Goal: Information Seeking & Learning: Find specific fact

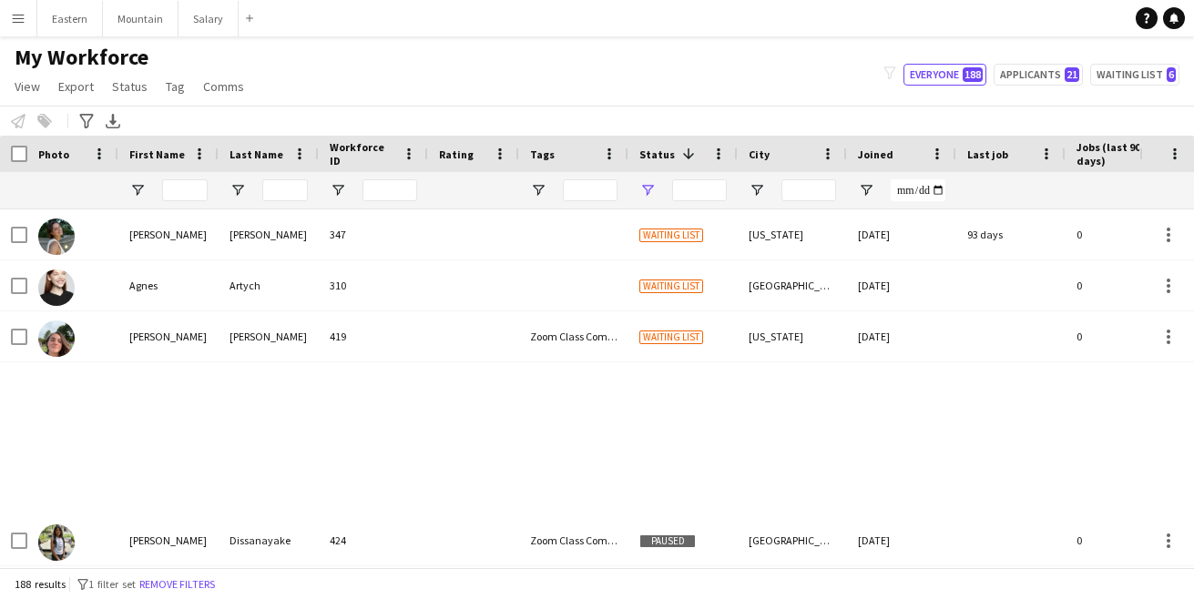
type input "**********"
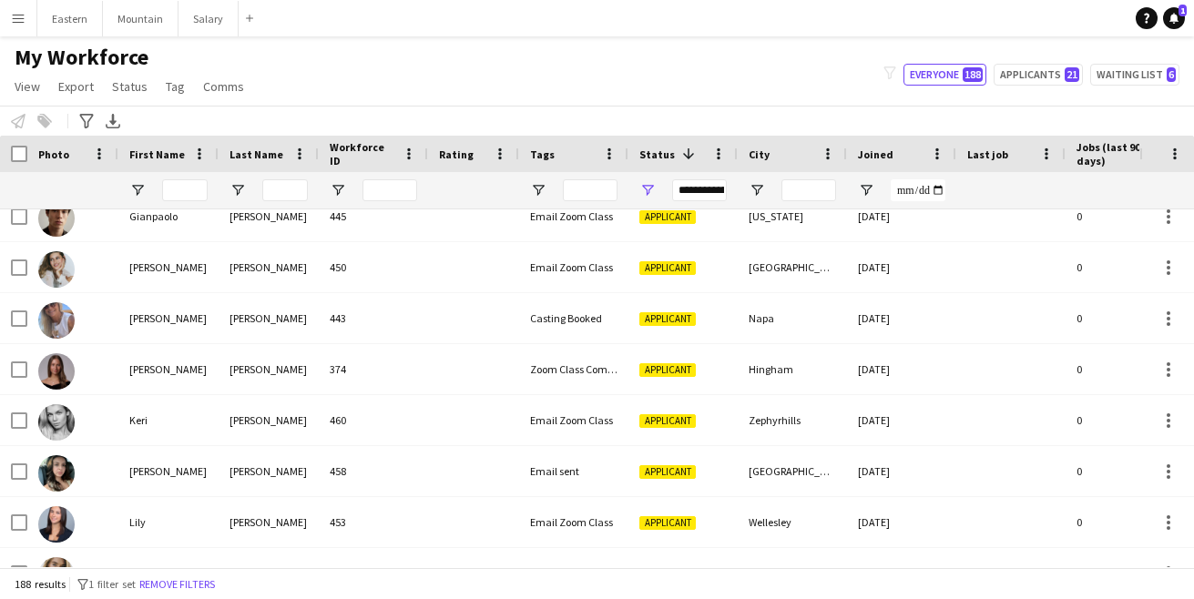
scroll to position [2441, 0]
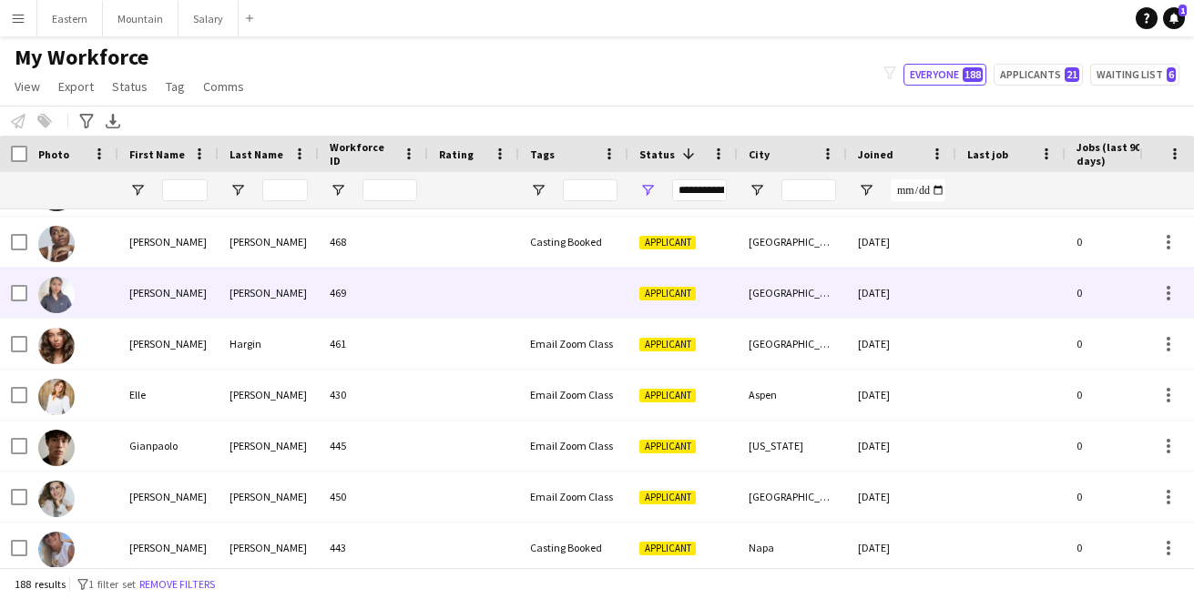
click at [567, 295] on div at bounding box center [573, 293] width 109 height 50
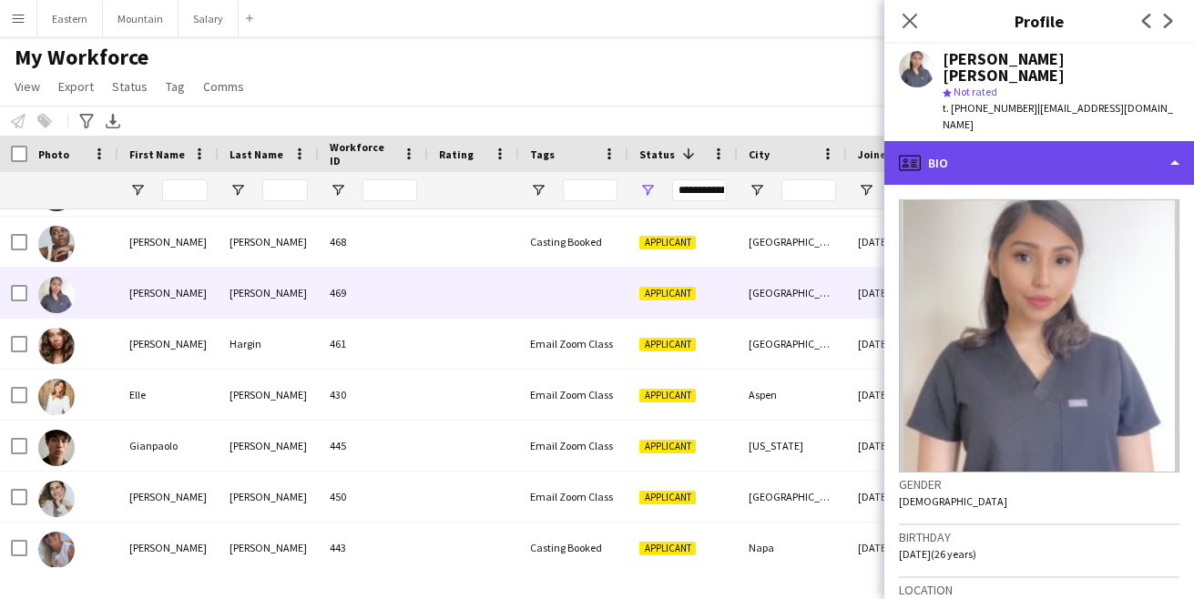
click at [992, 144] on div "profile Bio" at bounding box center [1039, 163] width 310 height 44
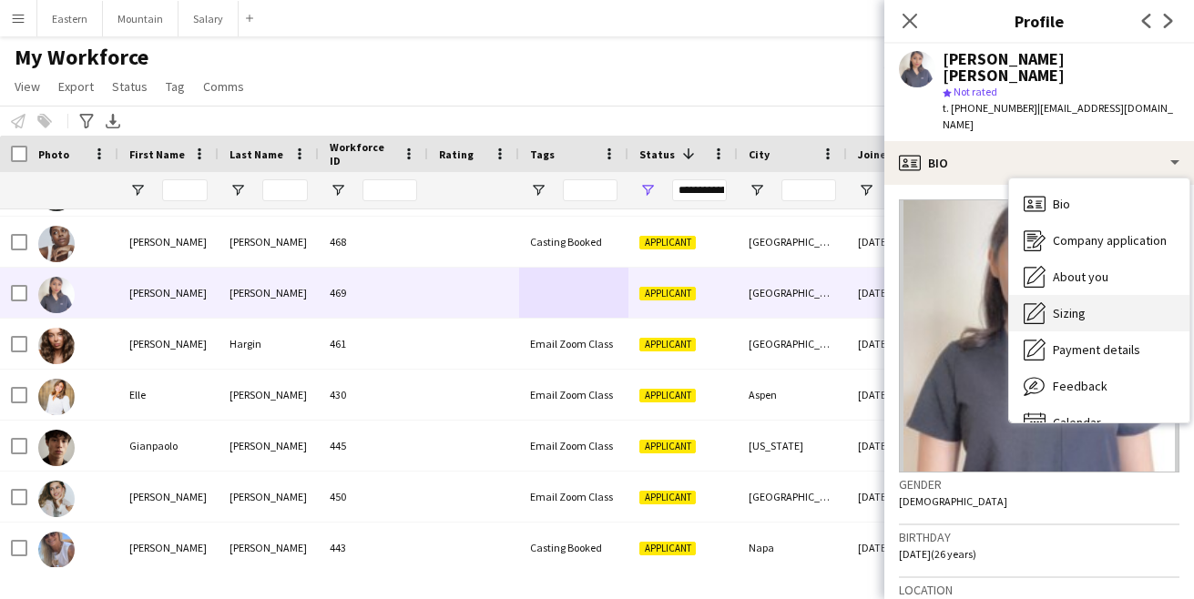
click at [1075, 305] on span "Sizing" at bounding box center [1069, 313] width 33 height 16
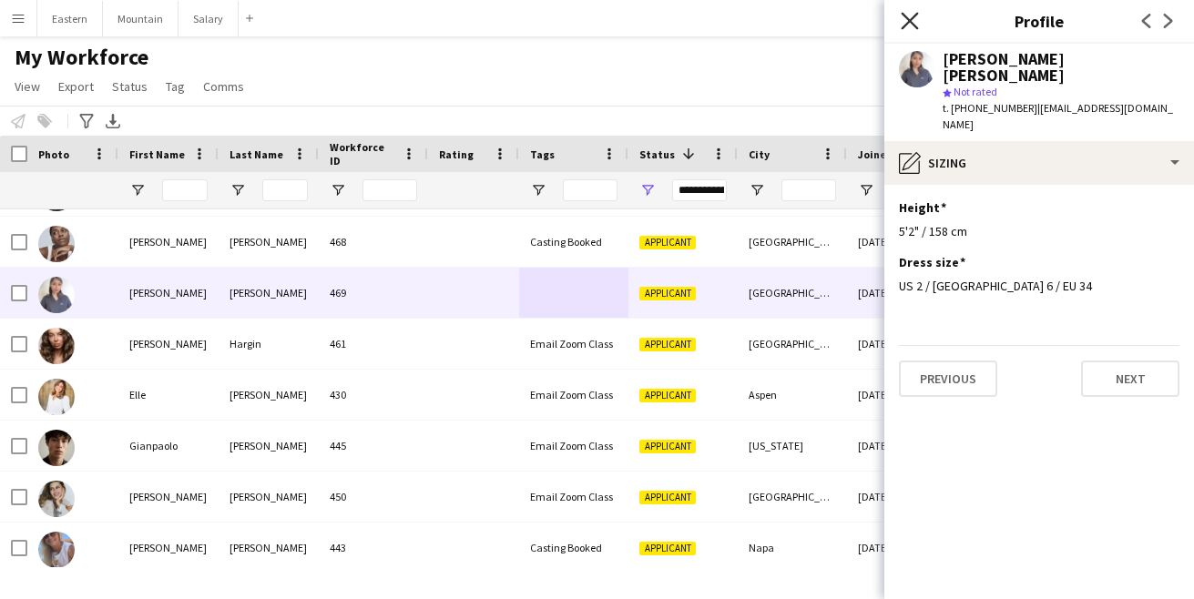
click at [907, 24] on icon at bounding box center [909, 20] width 17 height 17
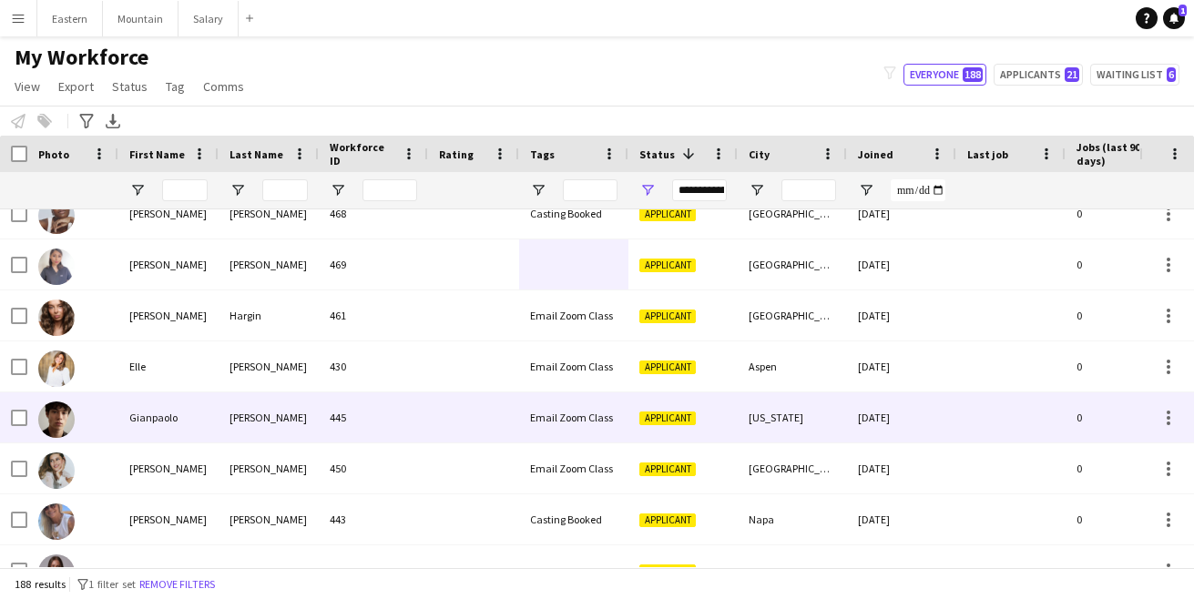
scroll to position [0, 0]
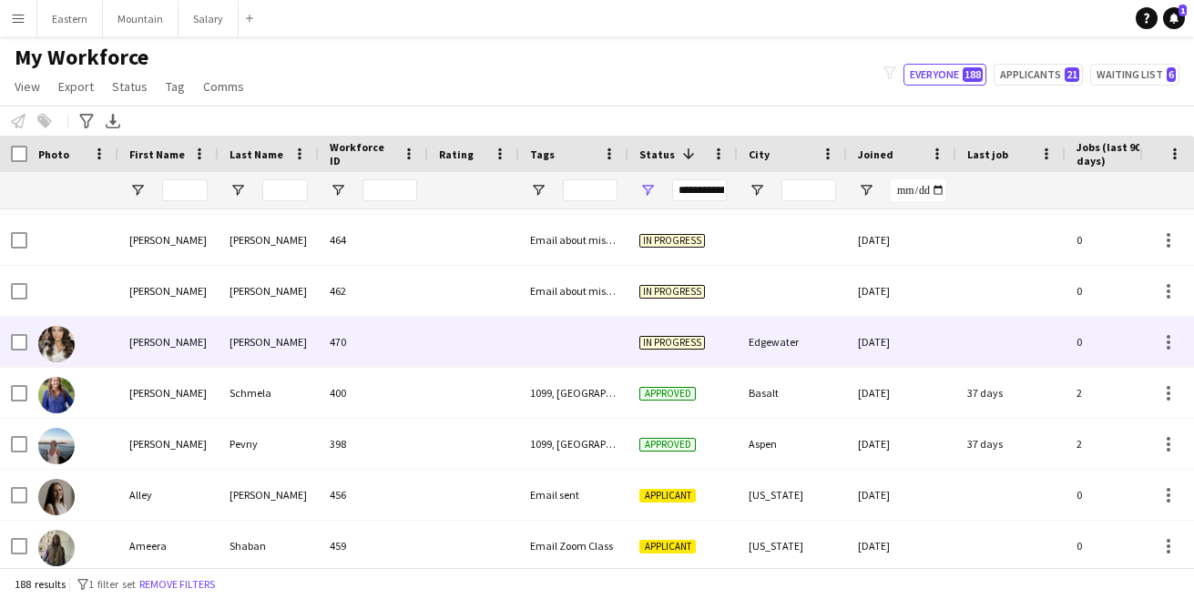
click at [566, 336] on div at bounding box center [573, 342] width 109 height 50
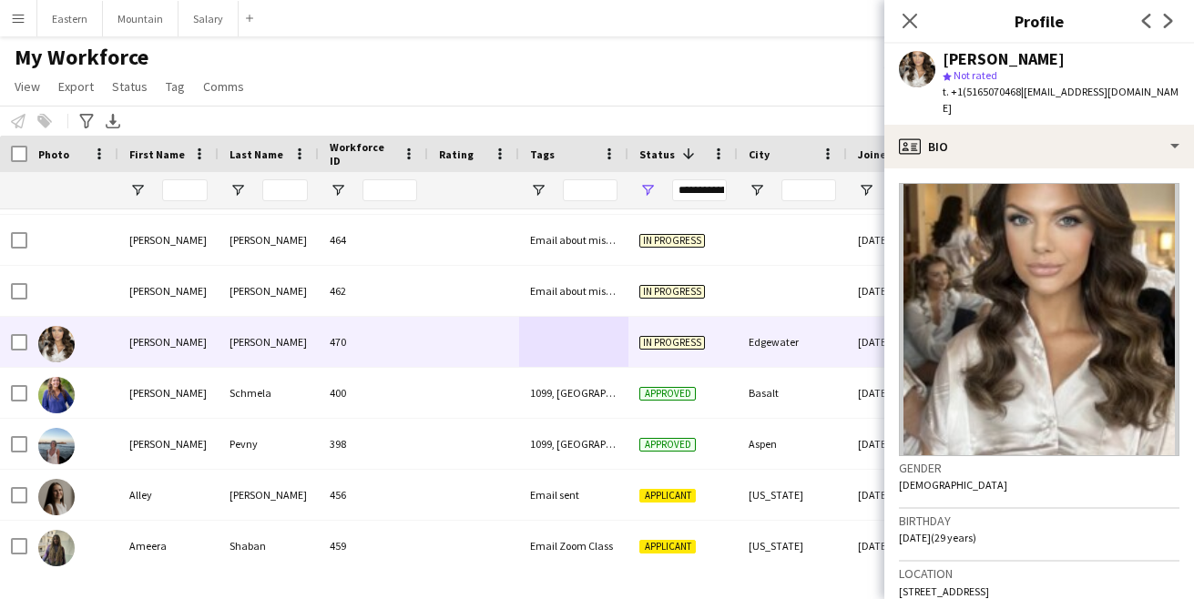
drag, startPoint x: 973, startPoint y: 576, endPoint x: 1052, endPoint y: 577, distance: 79.3
click at [1052, 577] on div "Location [STREET_ADDRESS]" at bounding box center [1039, 588] width 281 height 53
copy span "Edgewater, 07020"
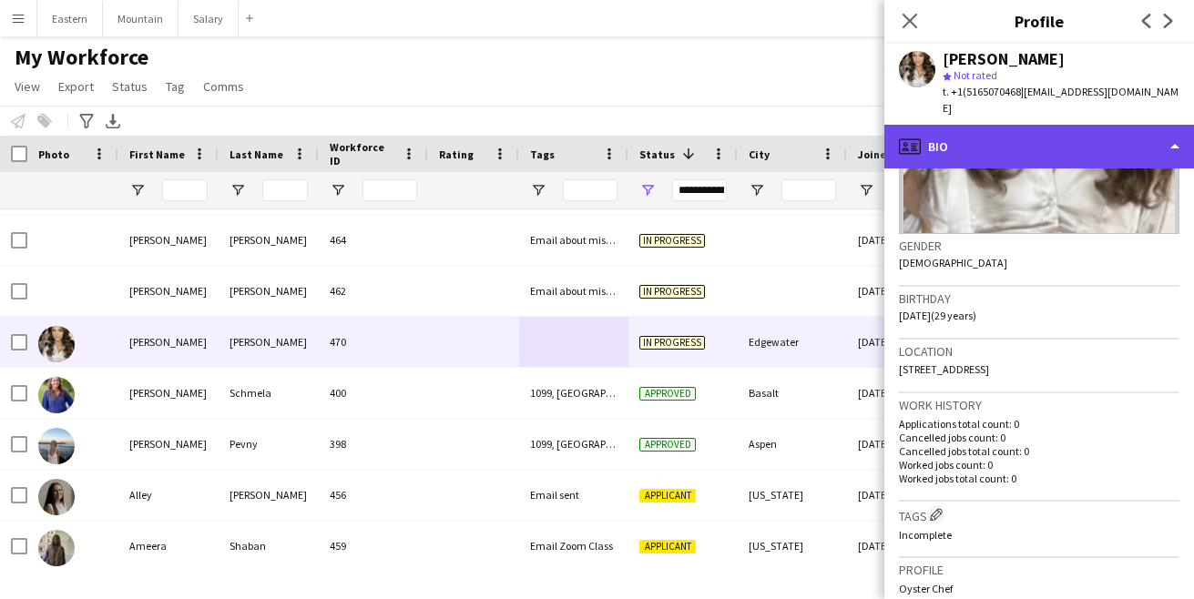
click at [984, 139] on div "profile Bio" at bounding box center [1039, 147] width 310 height 44
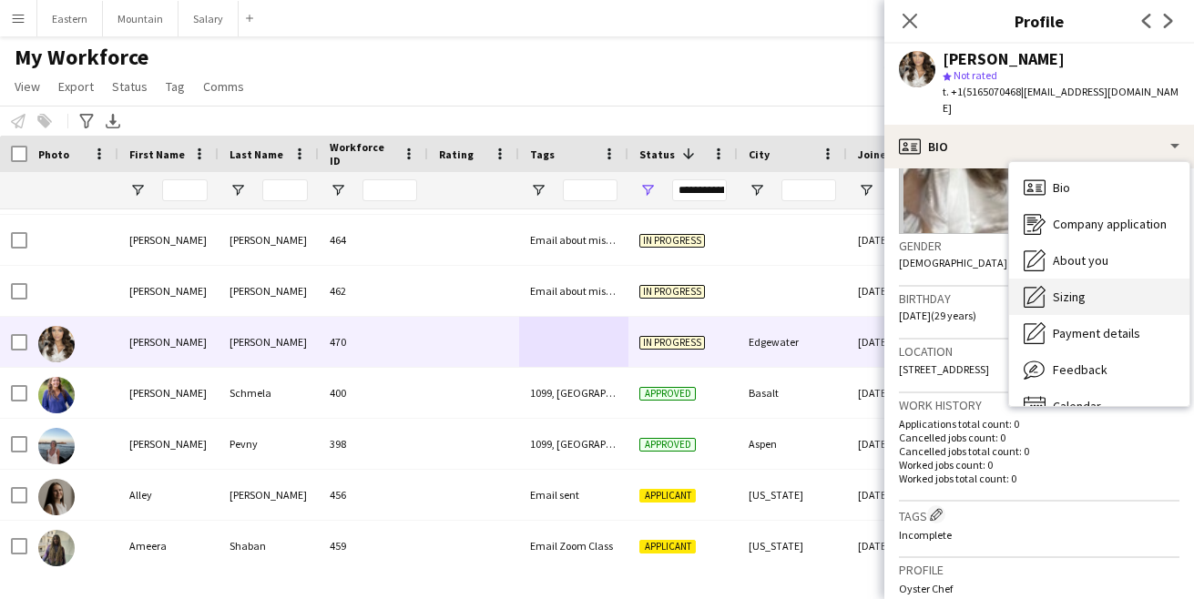
click at [1057, 289] on span "Sizing" at bounding box center [1069, 297] width 33 height 16
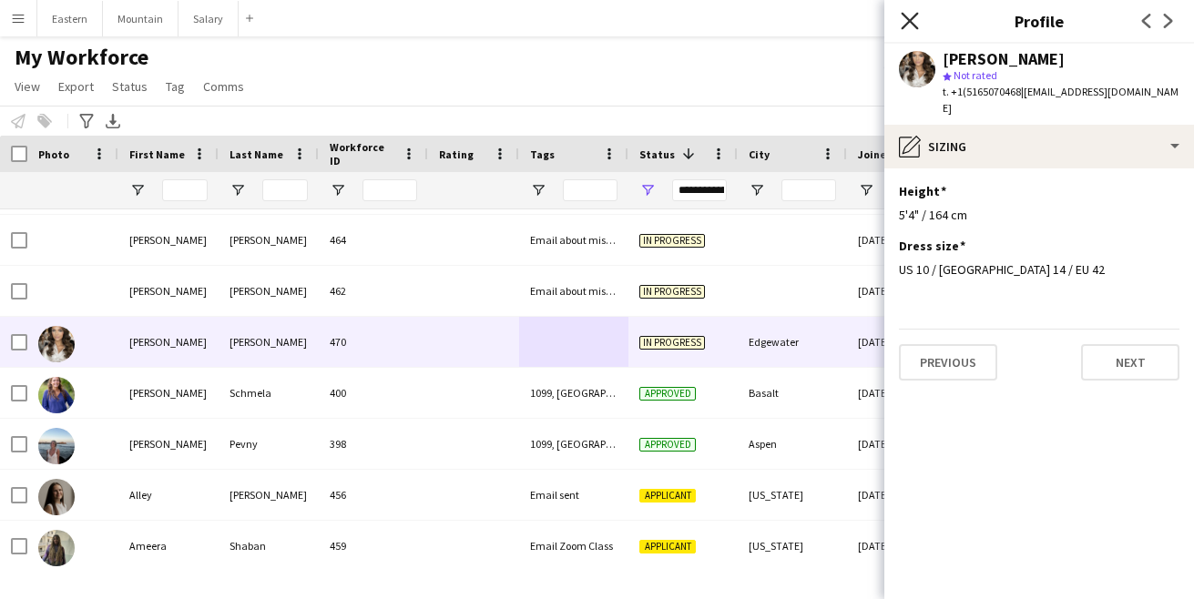
click at [906, 21] on icon "Close pop-in" at bounding box center [909, 20] width 17 height 17
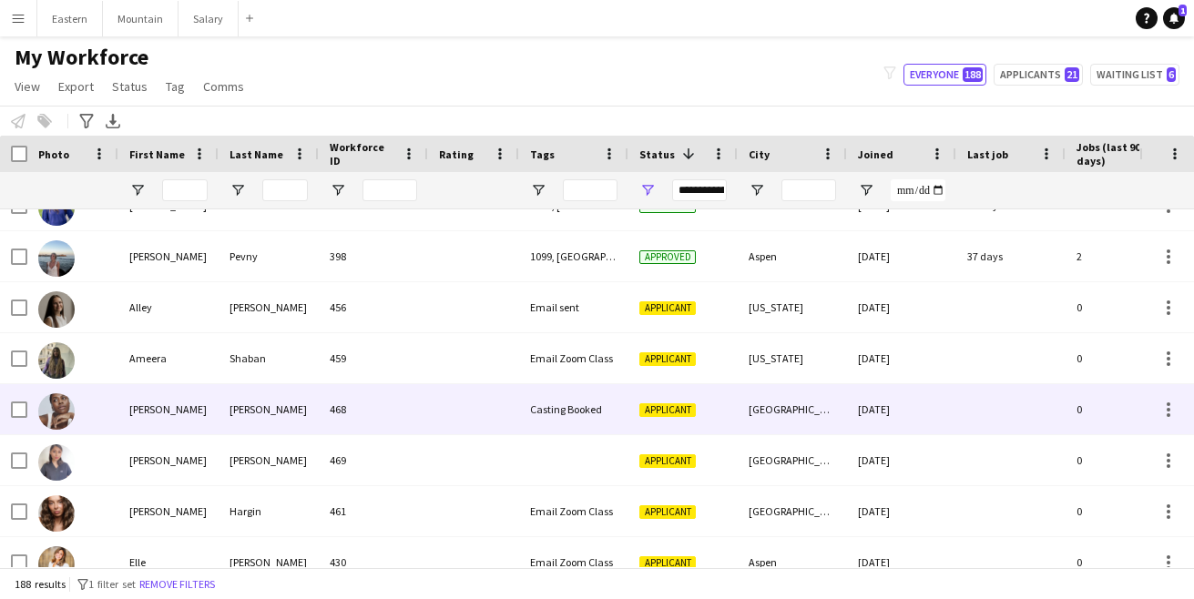
scroll to position [2269, 0]
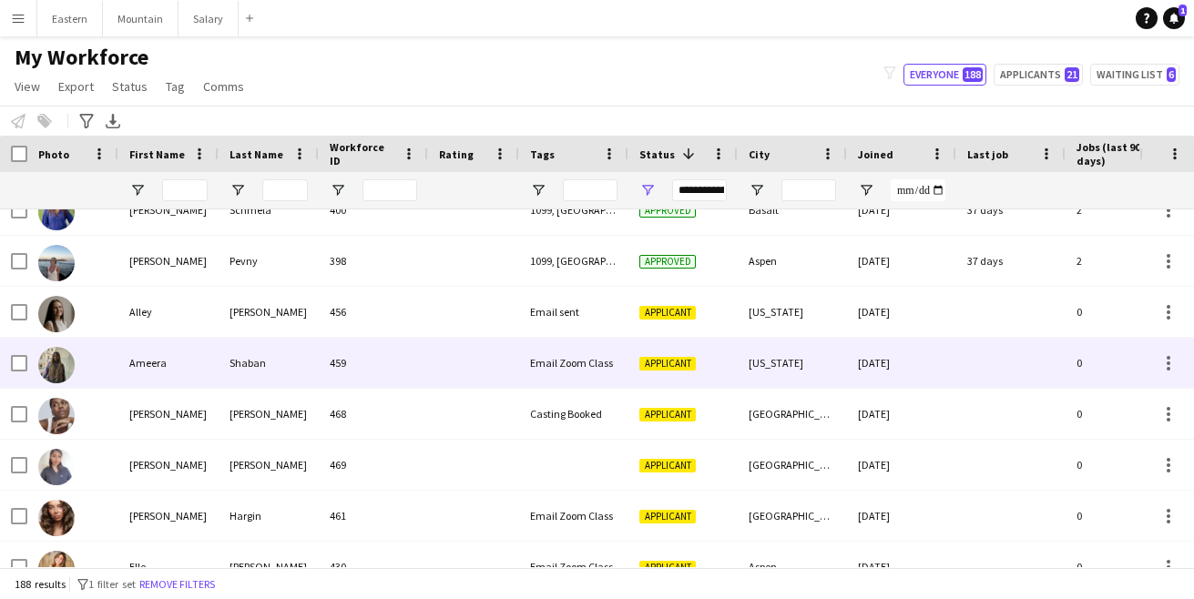
click at [432, 365] on div at bounding box center [473, 363] width 91 height 50
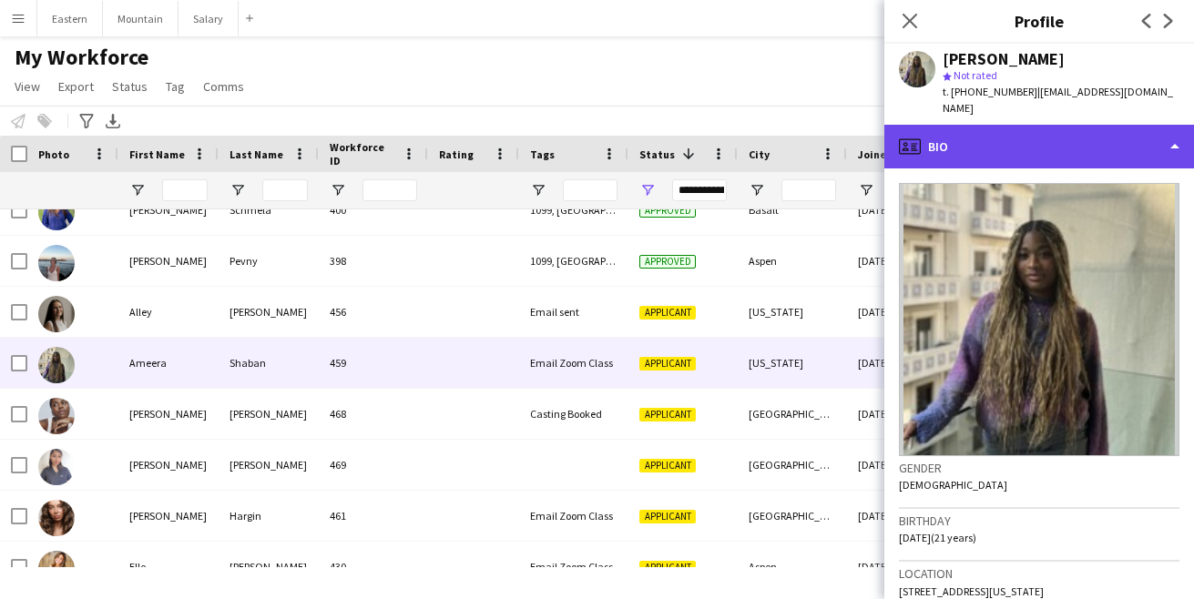
click at [1010, 125] on div "profile Bio" at bounding box center [1039, 147] width 310 height 44
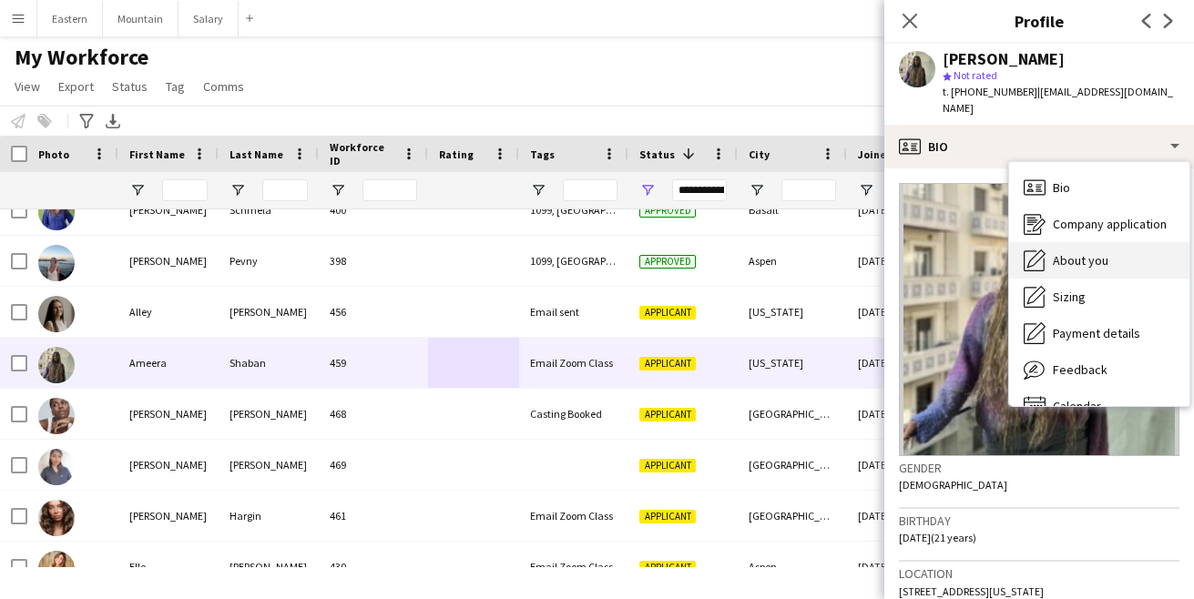
click at [1072, 252] on span "About you" at bounding box center [1081, 260] width 56 height 16
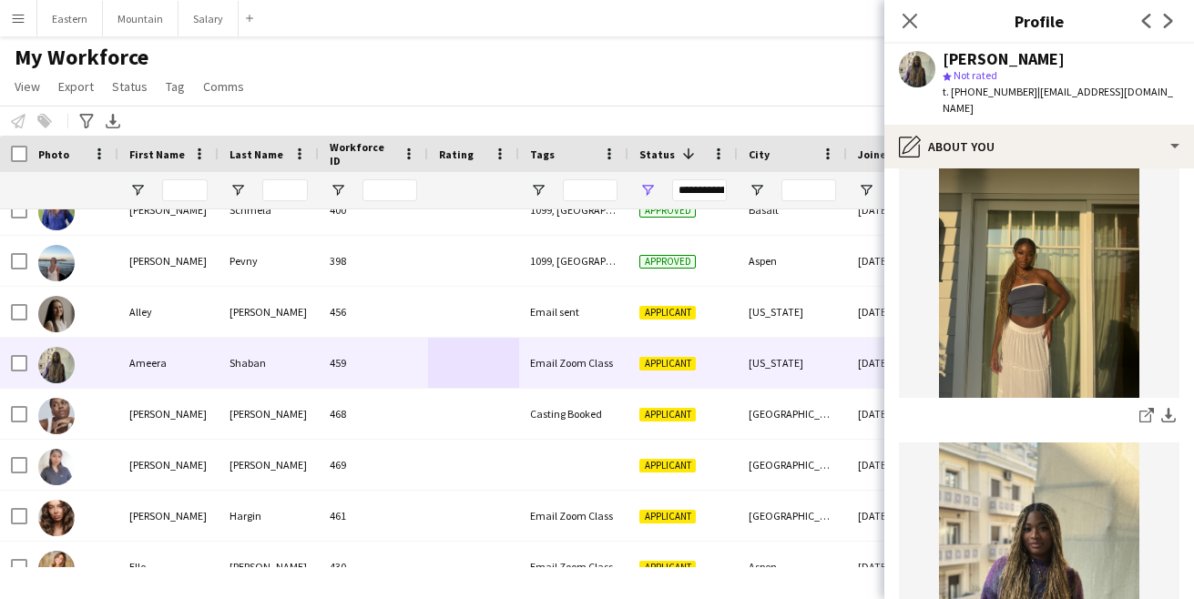
scroll to position [127, 0]
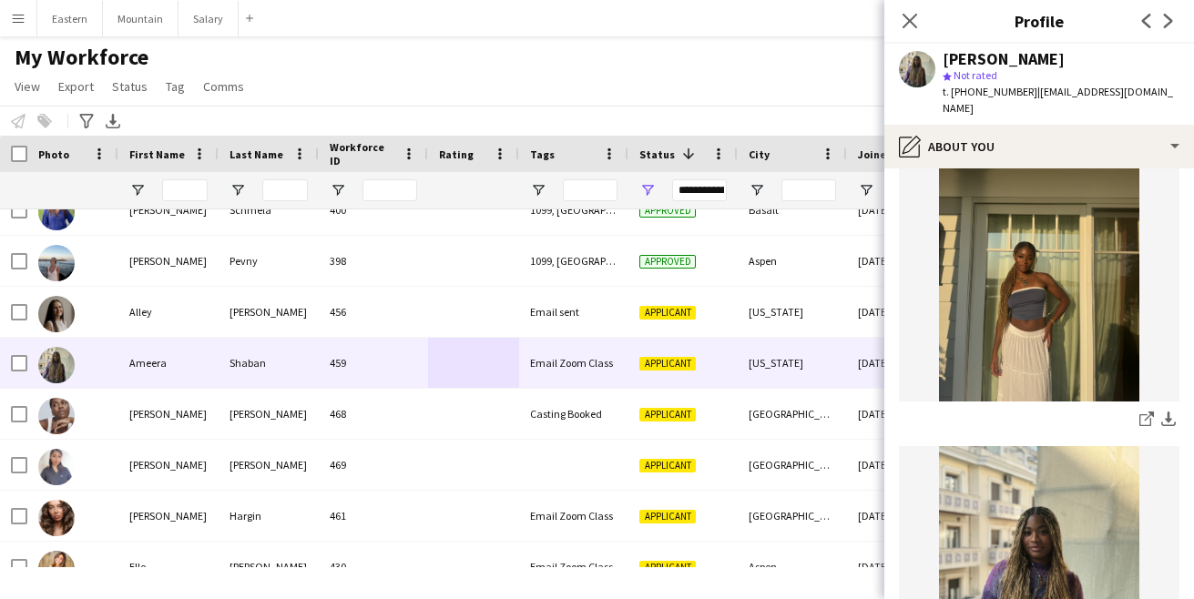
drag, startPoint x: 943, startPoint y: 57, endPoint x: 1054, endPoint y: 57, distance: 111.1
click at [1054, 57] on div "[PERSON_NAME]" at bounding box center [1004, 59] width 122 height 16
copy div "[PERSON_NAME]"
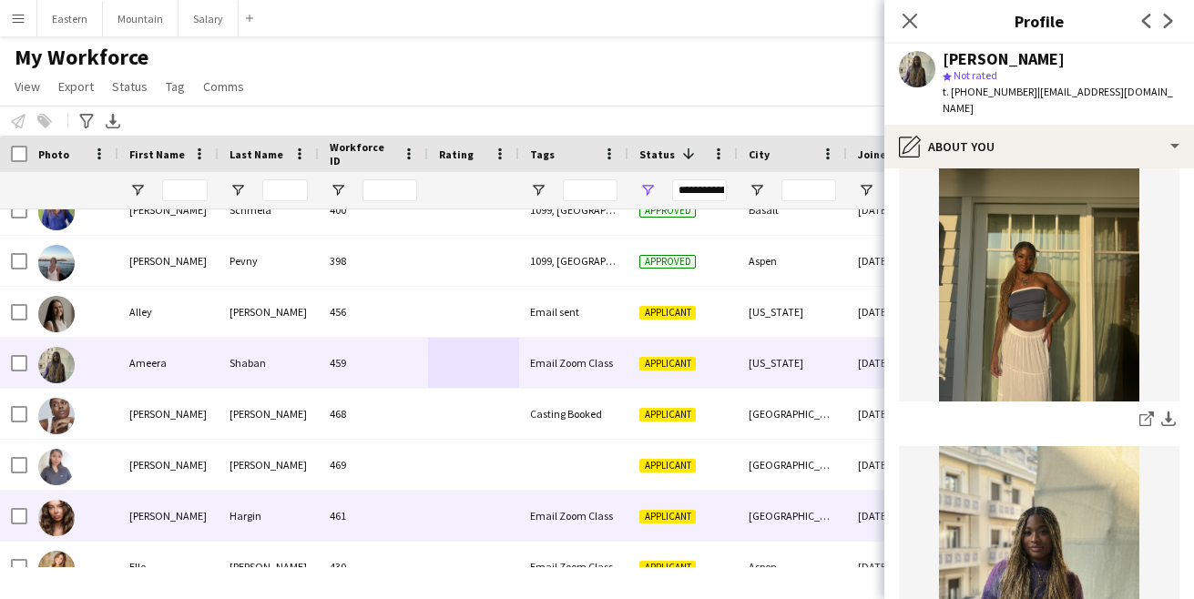
click at [369, 514] on div "461" at bounding box center [373, 516] width 109 height 50
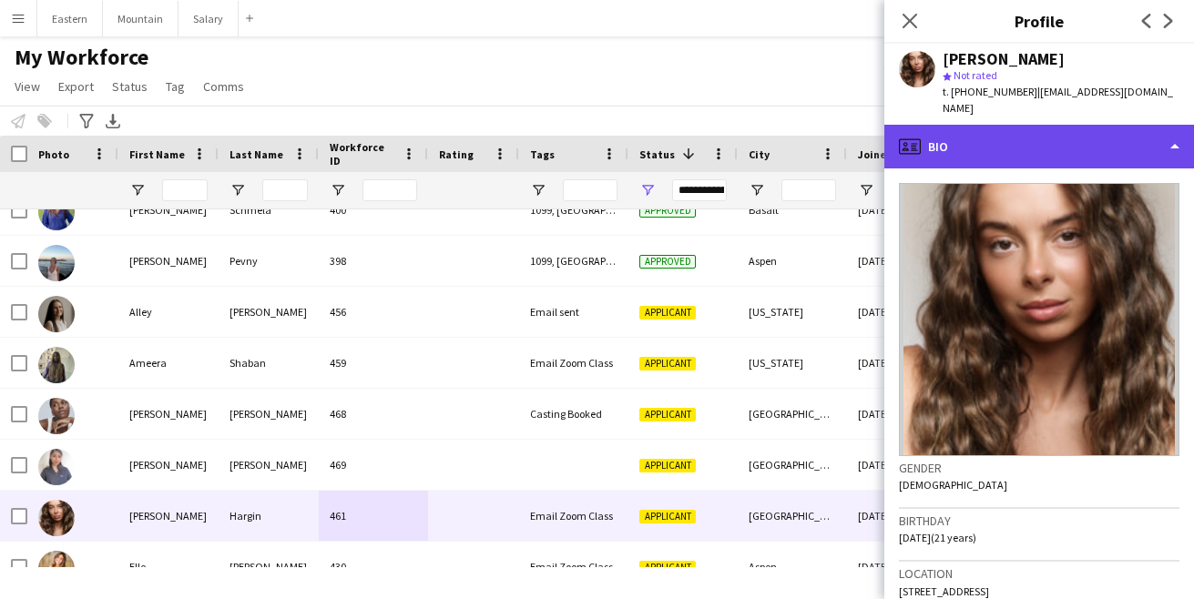
click at [1012, 137] on div "profile Bio" at bounding box center [1039, 147] width 310 height 44
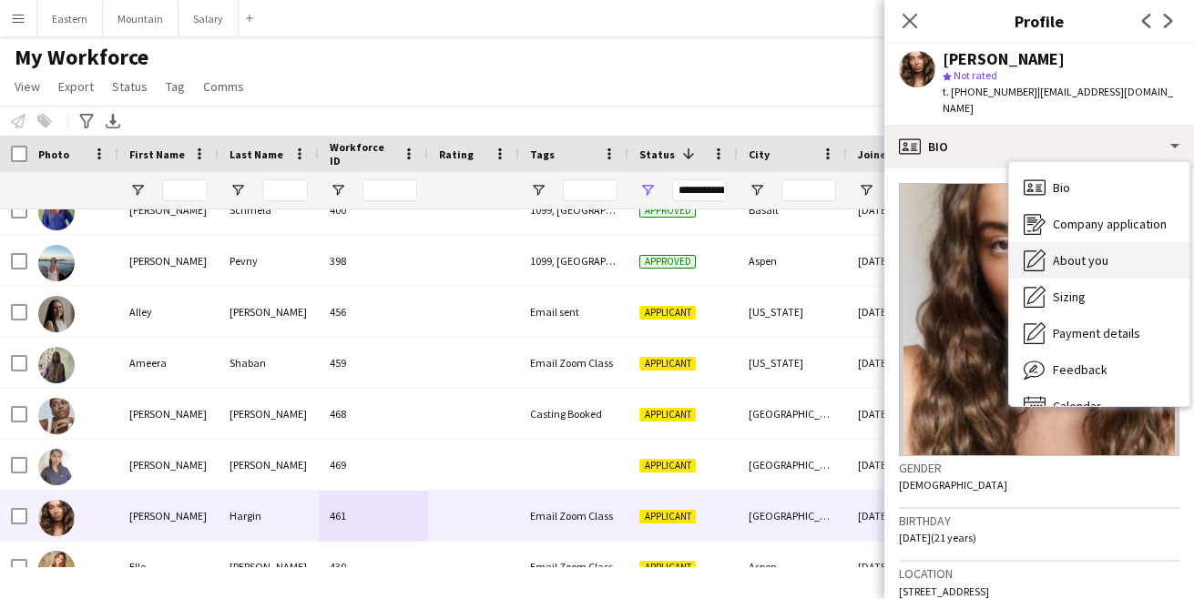
click at [1081, 252] on span "About you" at bounding box center [1081, 260] width 56 height 16
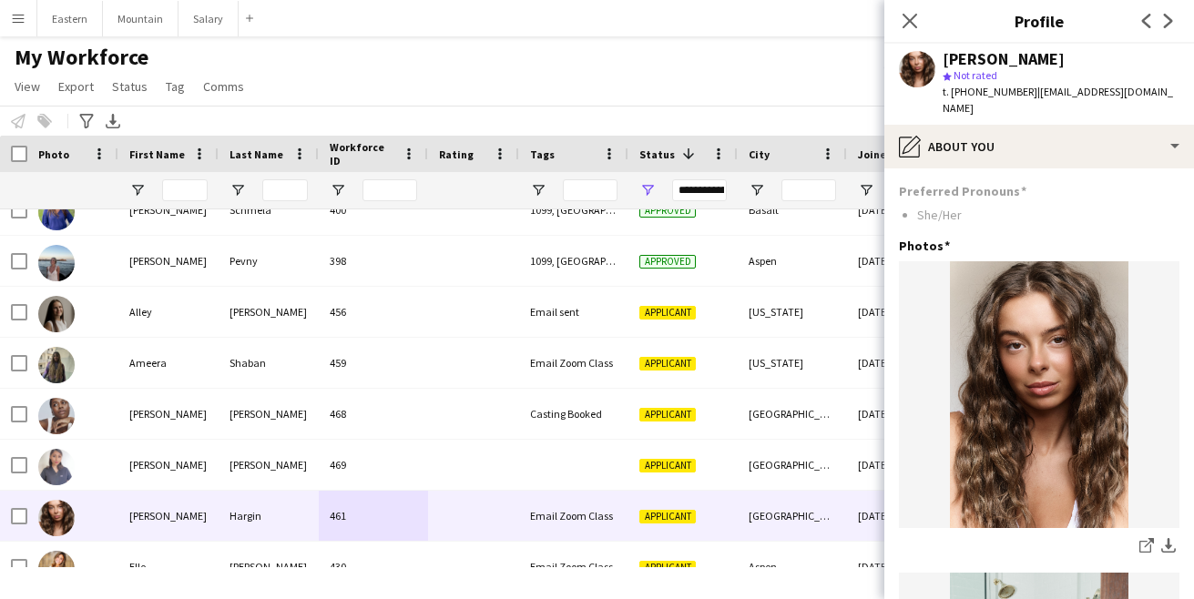
drag, startPoint x: 1055, startPoint y: 56, endPoint x: 945, endPoint y: 55, distance: 110.2
click at [945, 55] on div "[PERSON_NAME]" at bounding box center [1061, 59] width 237 height 16
copy div "[PERSON_NAME]"
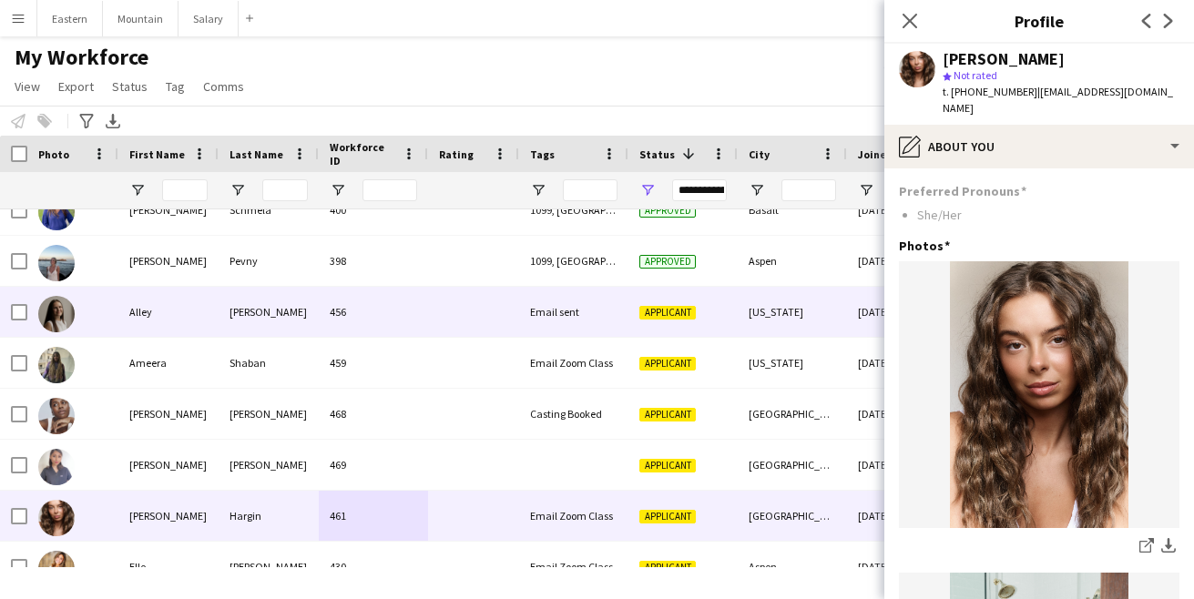
scroll to position [2468, 0]
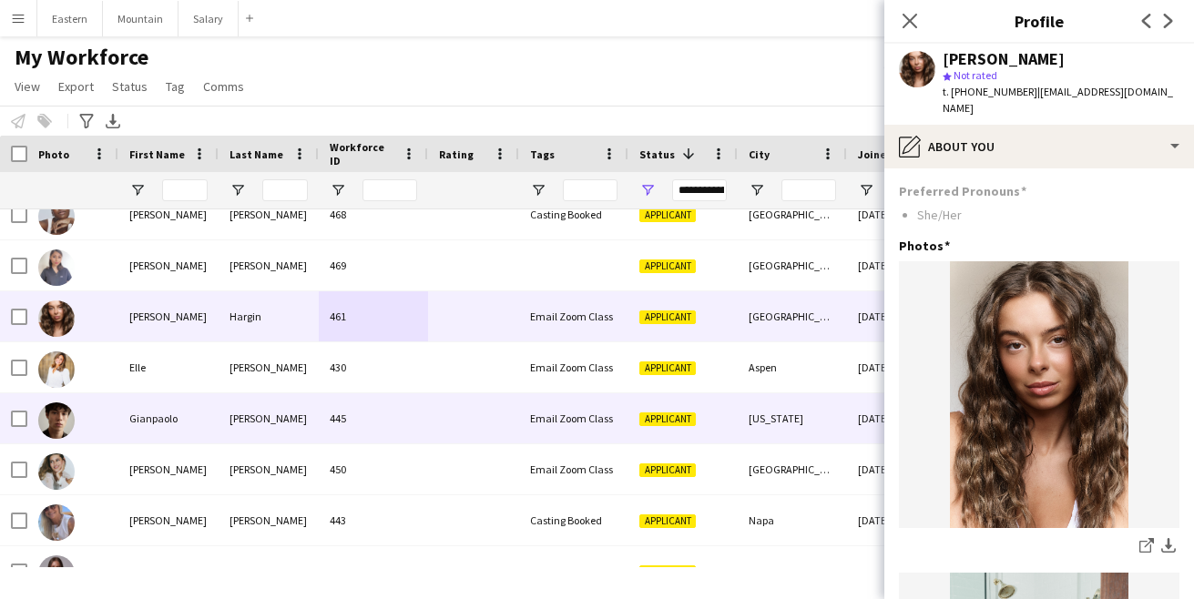
click at [363, 422] on div "445" at bounding box center [373, 418] width 109 height 50
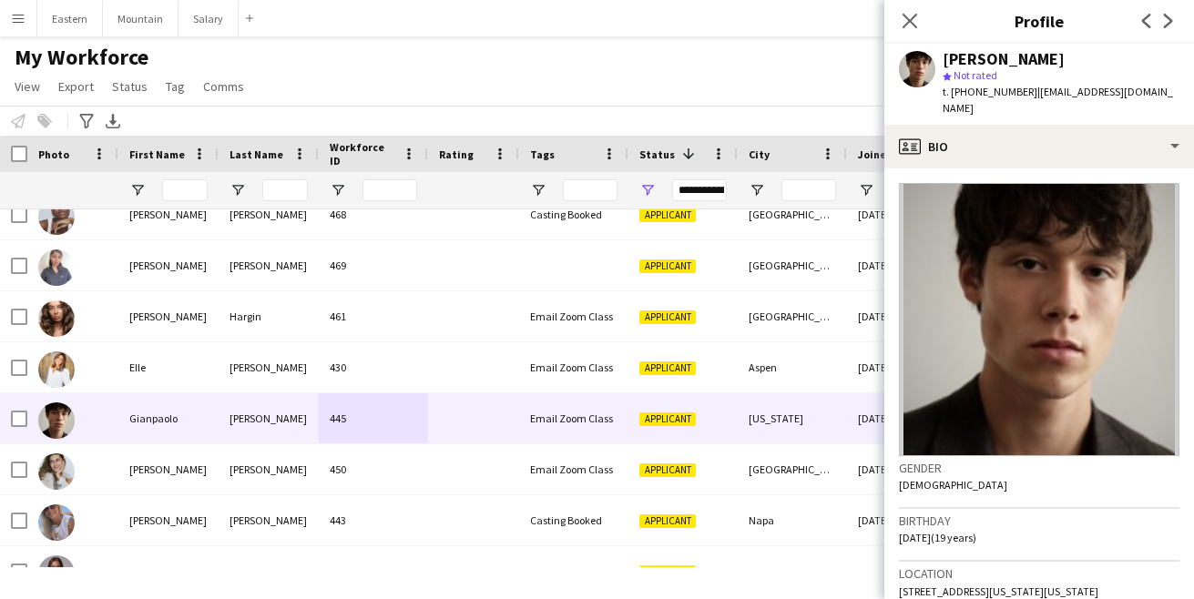
drag, startPoint x: 947, startPoint y: 59, endPoint x: 1094, endPoint y: 61, distance: 146.7
click at [1065, 61] on div "[PERSON_NAME]" at bounding box center [1004, 59] width 122 height 16
copy div "[PERSON_NAME]"
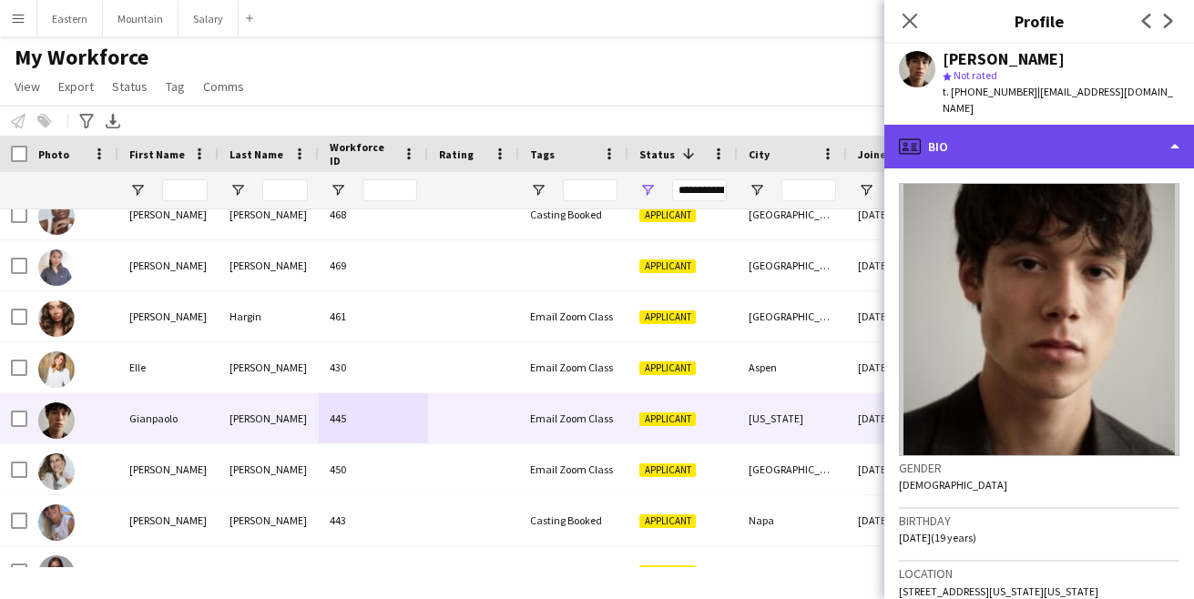
click at [988, 142] on div "profile Bio" at bounding box center [1039, 147] width 310 height 44
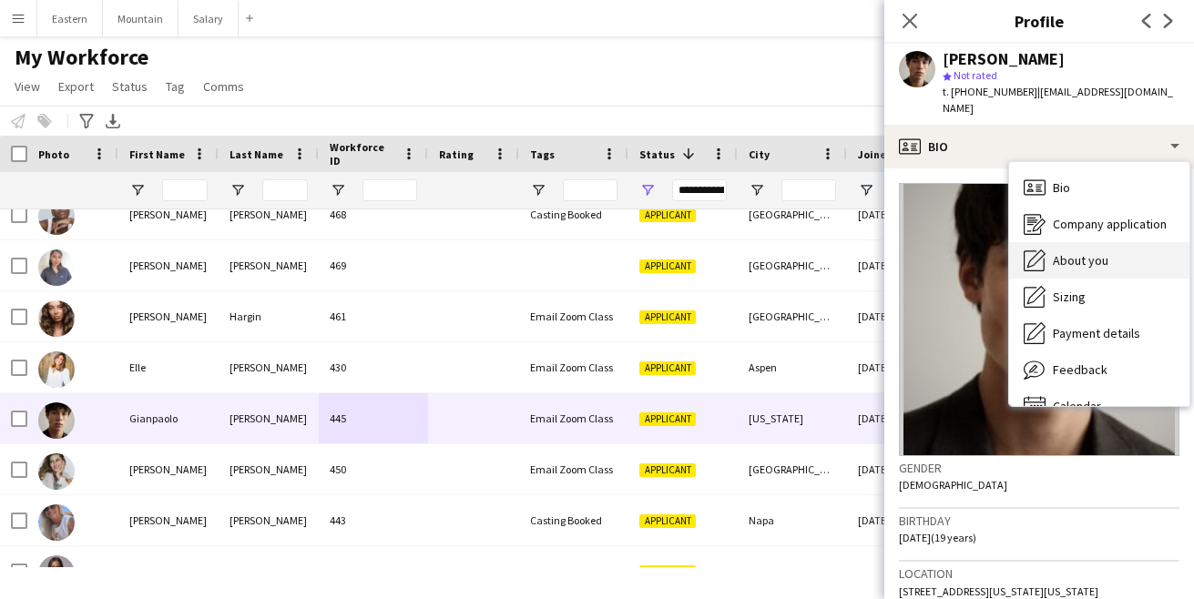
click at [1074, 252] on div "About you About you" at bounding box center [1099, 260] width 180 height 36
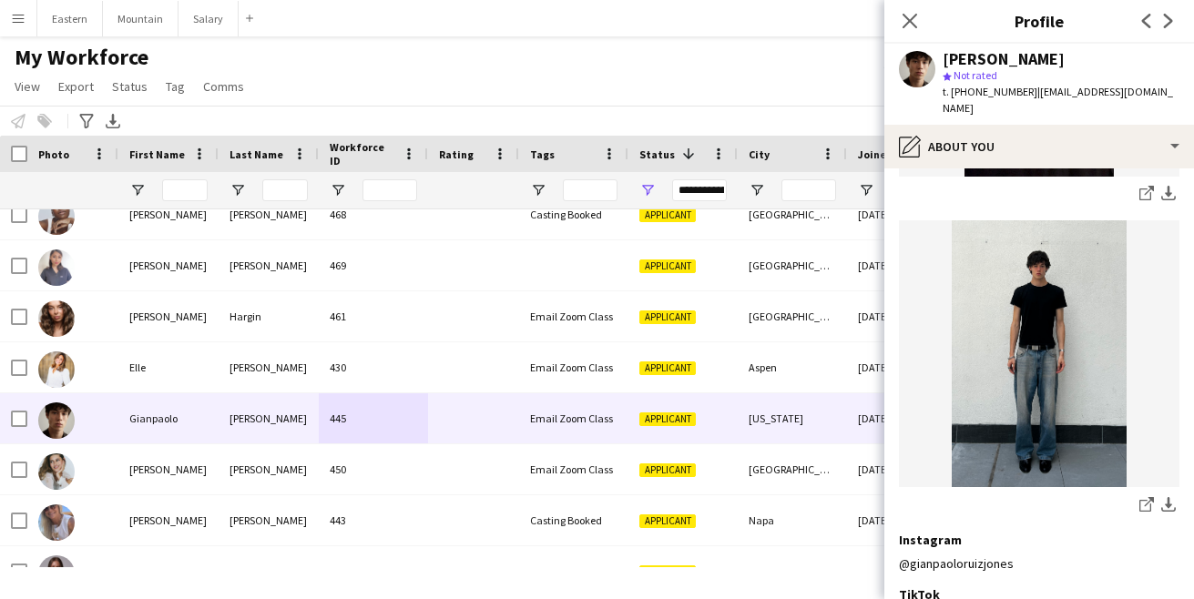
scroll to position [663, 0]
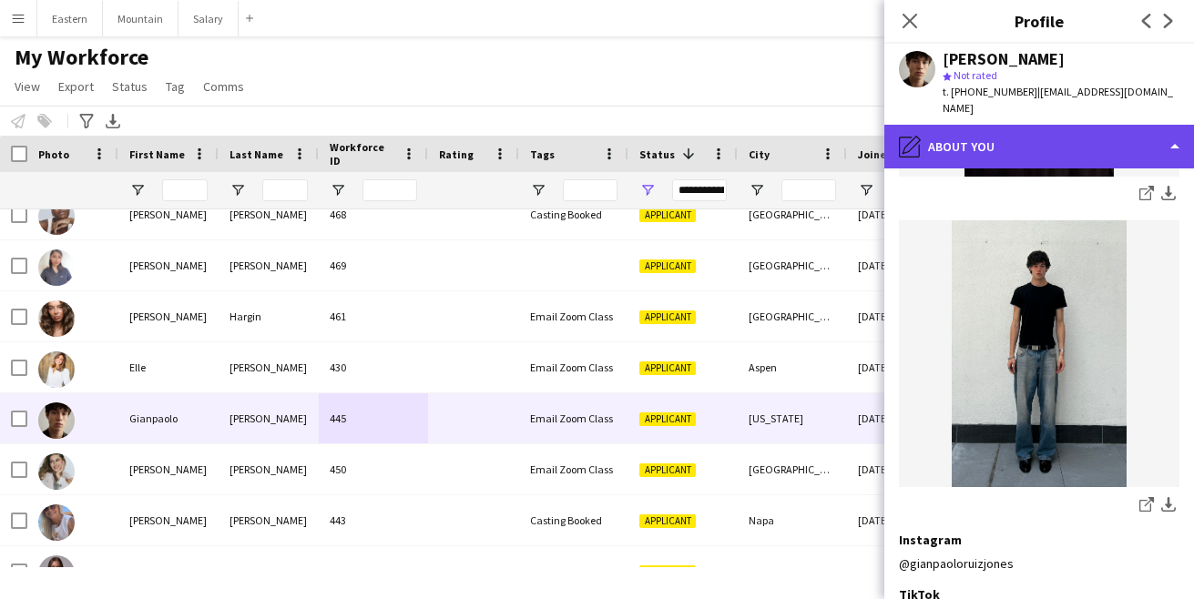
click at [974, 125] on div "pencil4 About you" at bounding box center [1039, 147] width 310 height 44
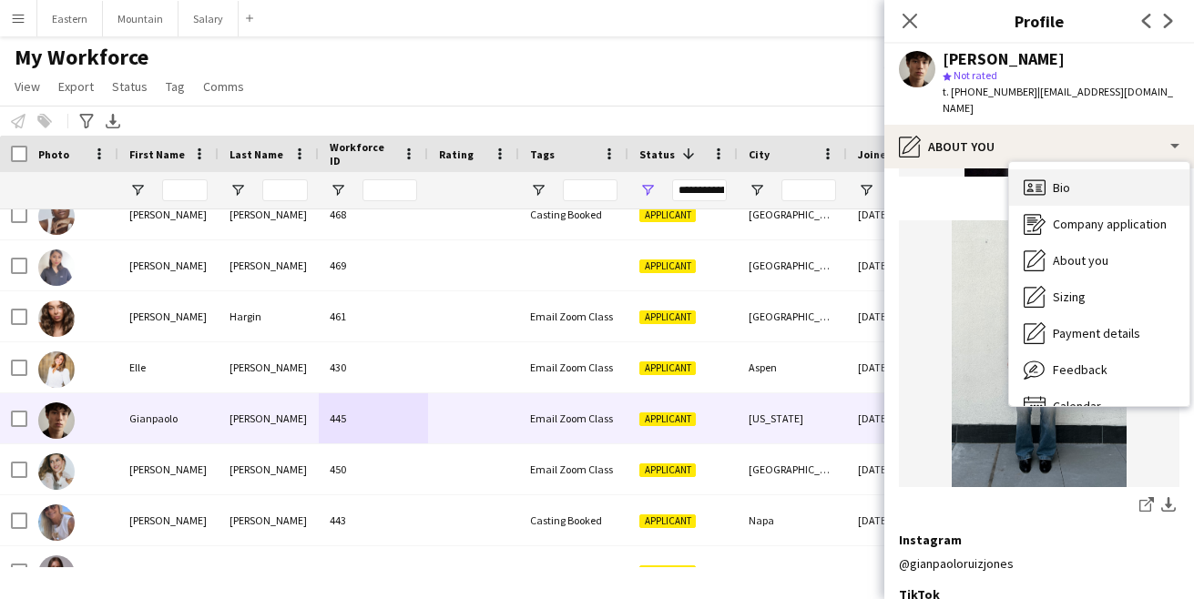
click at [1052, 169] on div "Bio Bio" at bounding box center [1099, 187] width 180 height 36
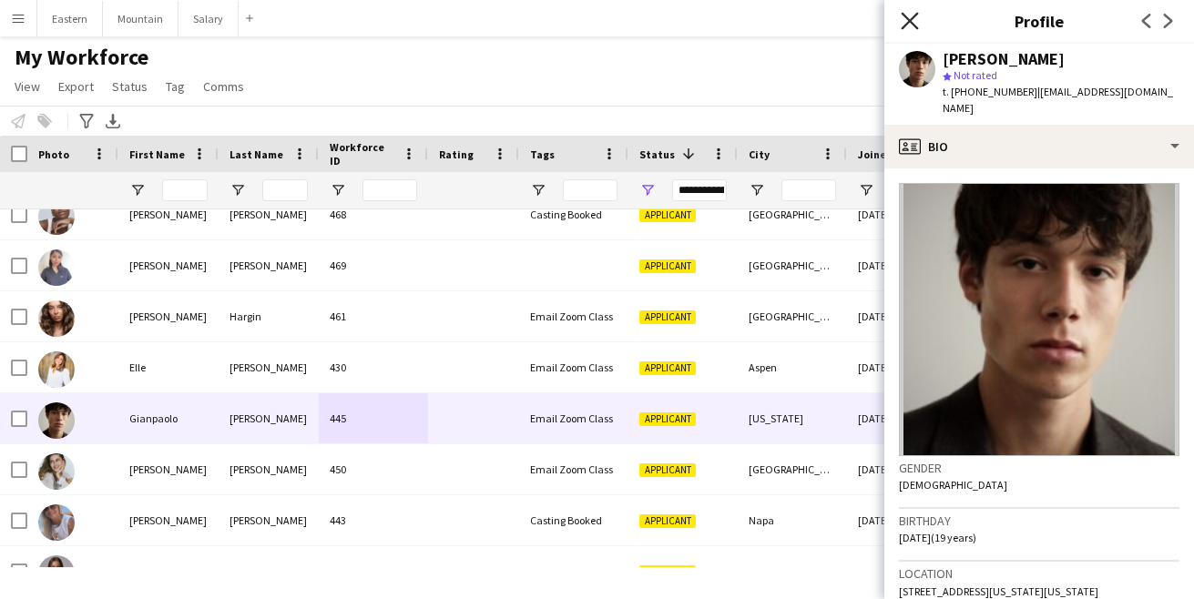
click at [910, 23] on icon "Close pop-in" at bounding box center [909, 20] width 17 height 17
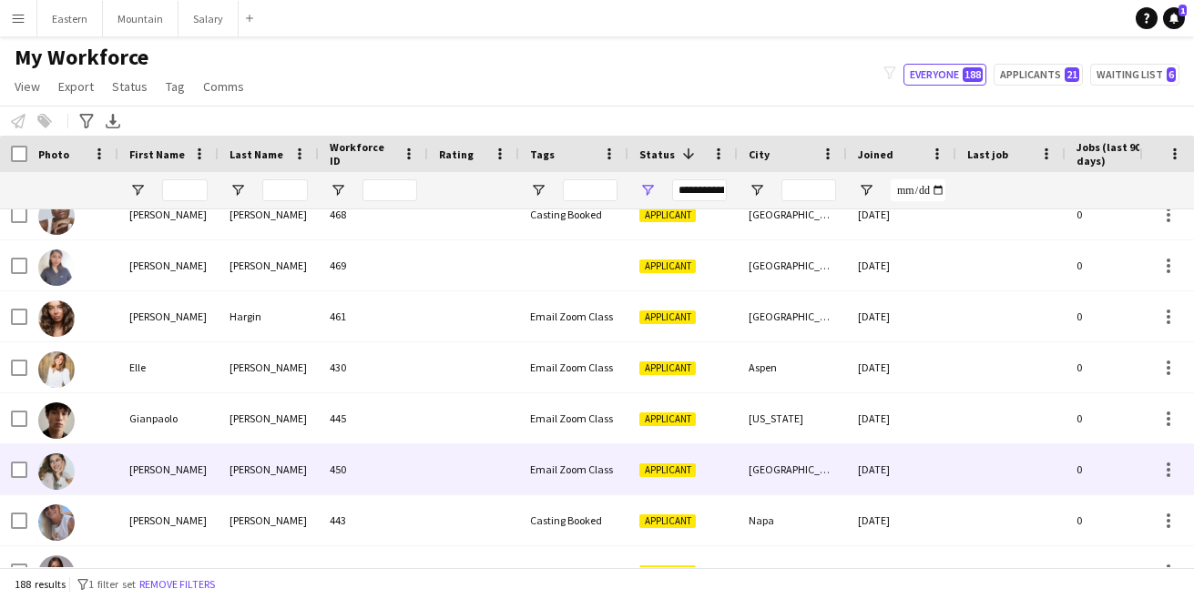
click at [466, 462] on div at bounding box center [473, 469] width 91 height 50
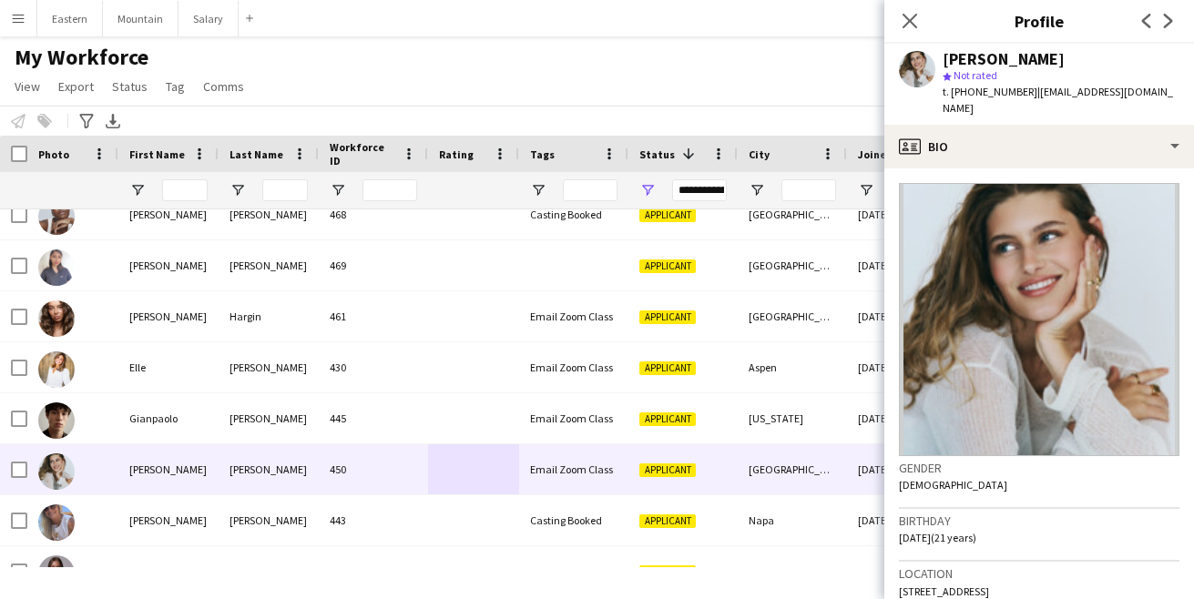
drag, startPoint x: 944, startPoint y: 61, endPoint x: 1056, endPoint y: 62, distance: 112.0
click at [1056, 62] on div "[PERSON_NAME]" at bounding box center [1061, 59] width 237 height 16
copy div "[PERSON_NAME]"
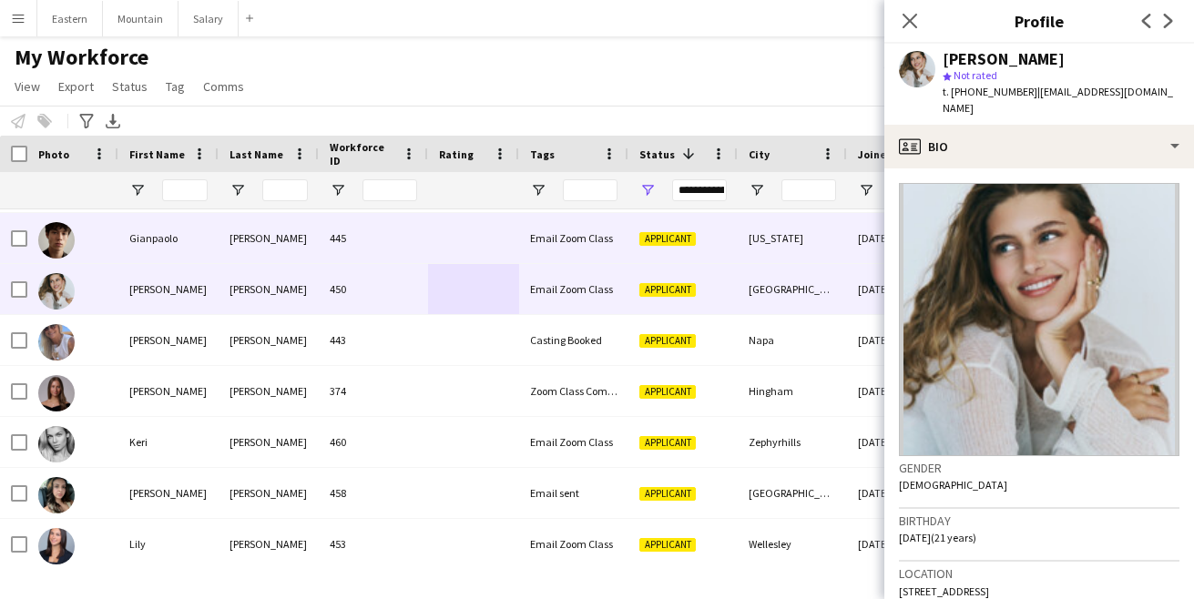
scroll to position [2650, 0]
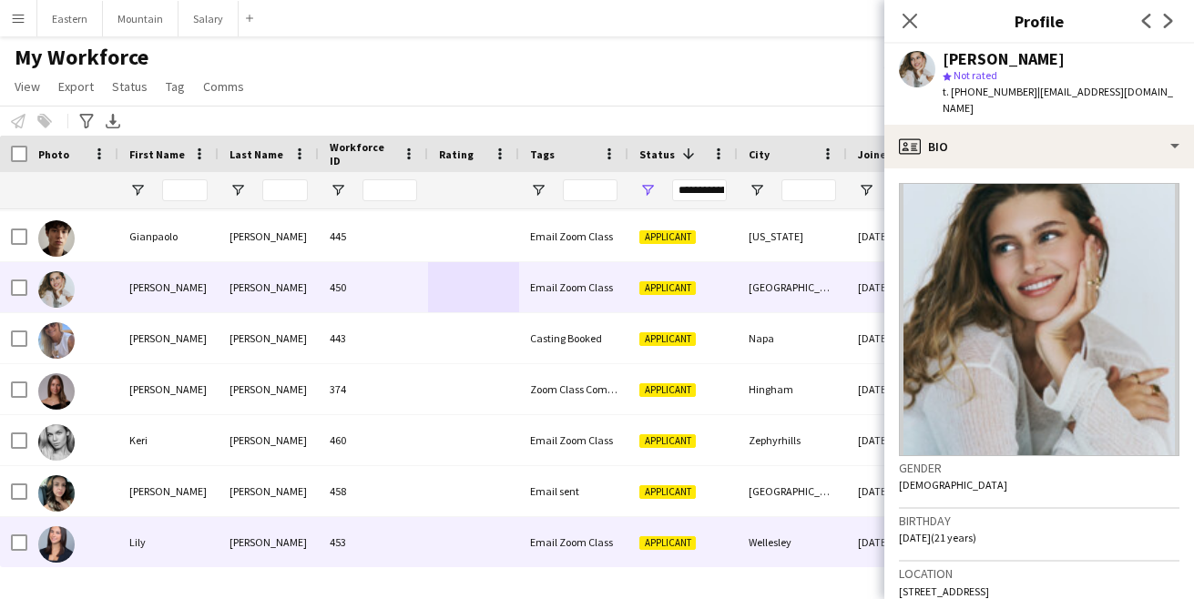
click at [322, 536] on div "453" at bounding box center [373, 542] width 109 height 50
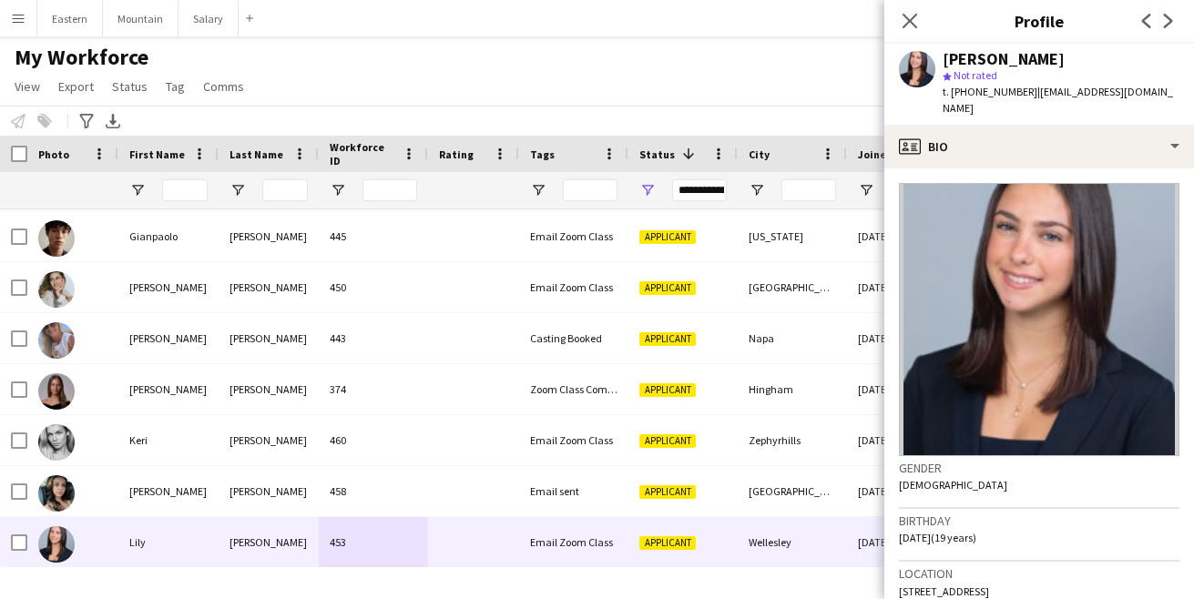
drag, startPoint x: 945, startPoint y: 57, endPoint x: 1064, endPoint y: 56, distance: 118.4
click at [1064, 56] on div "[PERSON_NAME]" at bounding box center [1061, 59] width 237 height 16
copy div "[PERSON_NAME]"
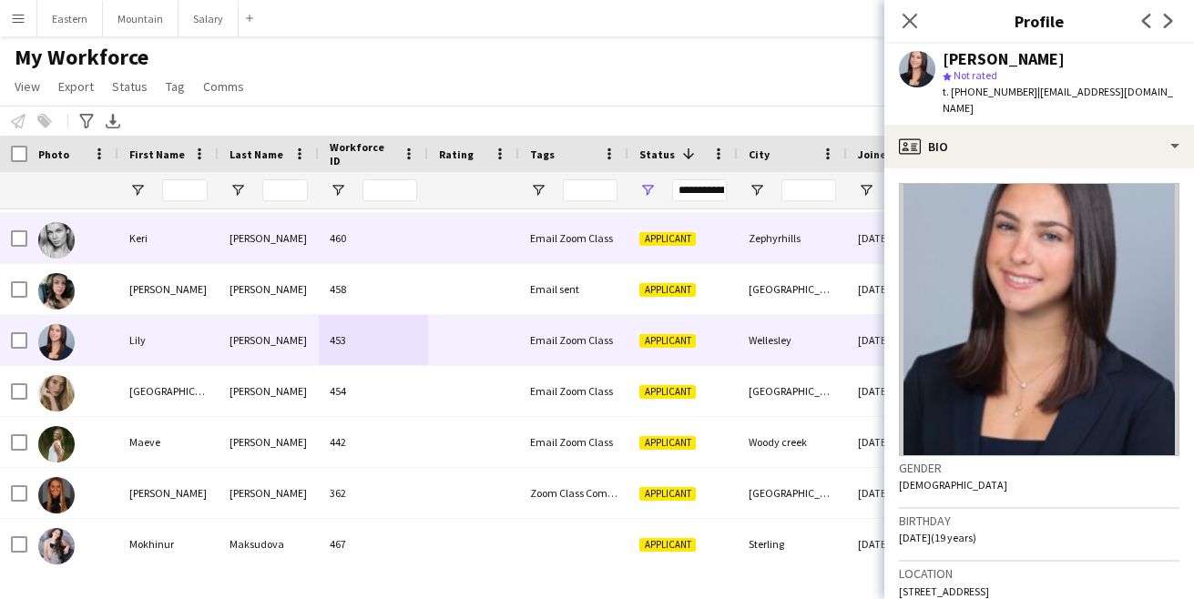
scroll to position [2854, 0]
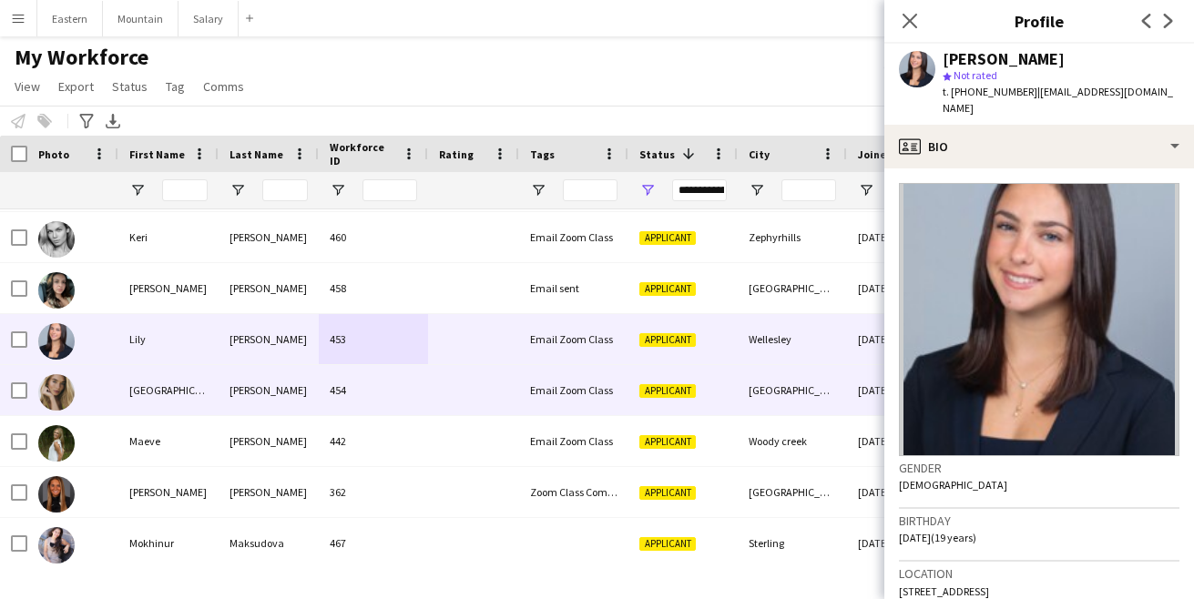
click at [297, 392] on div "[PERSON_NAME]" at bounding box center [269, 390] width 100 height 50
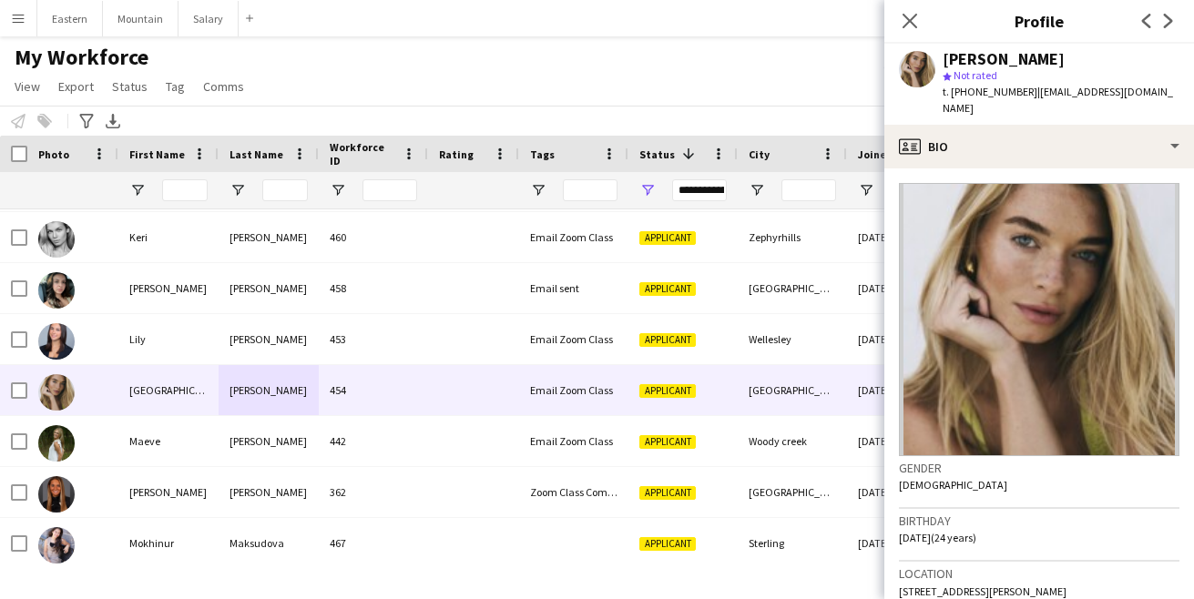
drag, startPoint x: 945, startPoint y: 61, endPoint x: 1067, endPoint y: 57, distance: 122.1
click at [1067, 57] on div "[PERSON_NAME]" at bounding box center [1061, 59] width 237 height 16
copy div "[PERSON_NAME]"
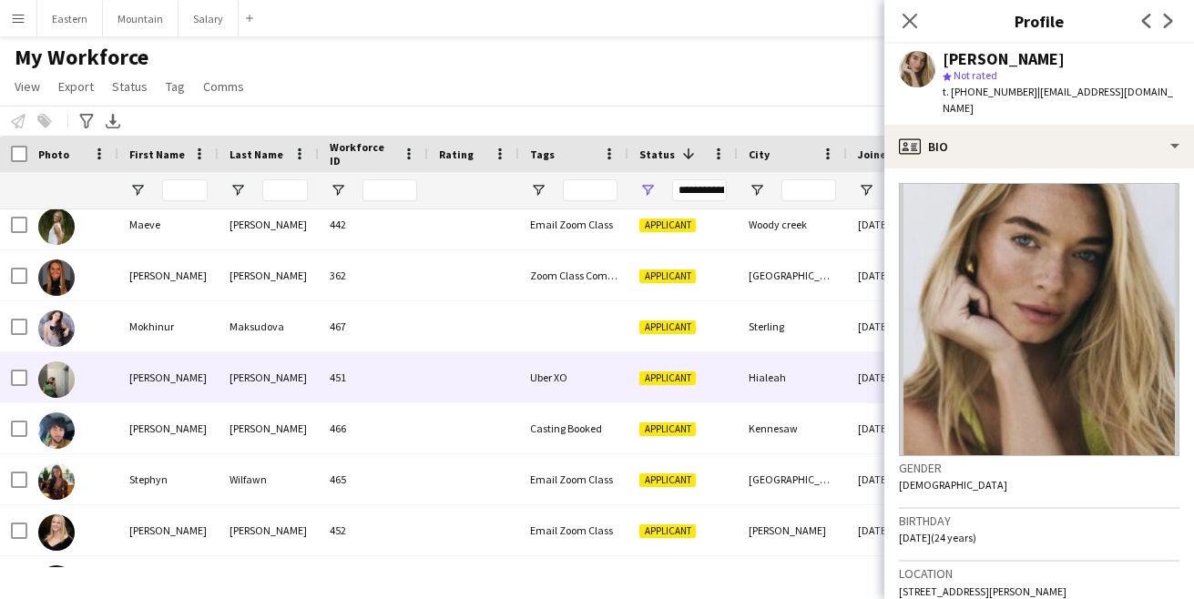
scroll to position [3076, 0]
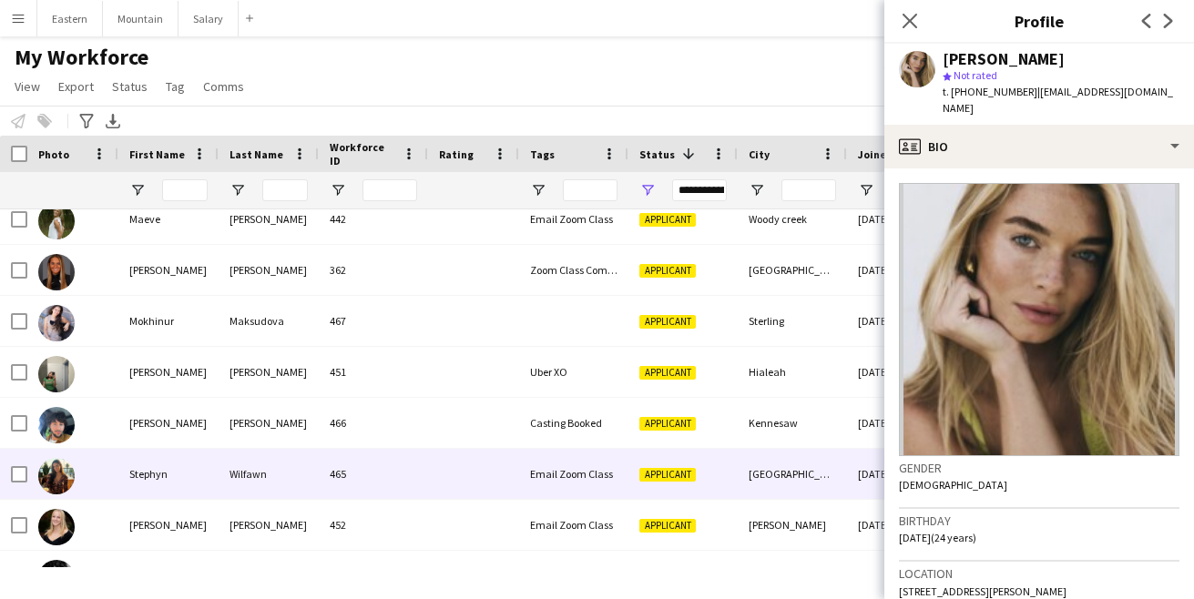
click at [285, 477] on div "Wilfawn" at bounding box center [269, 474] width 100 height 50
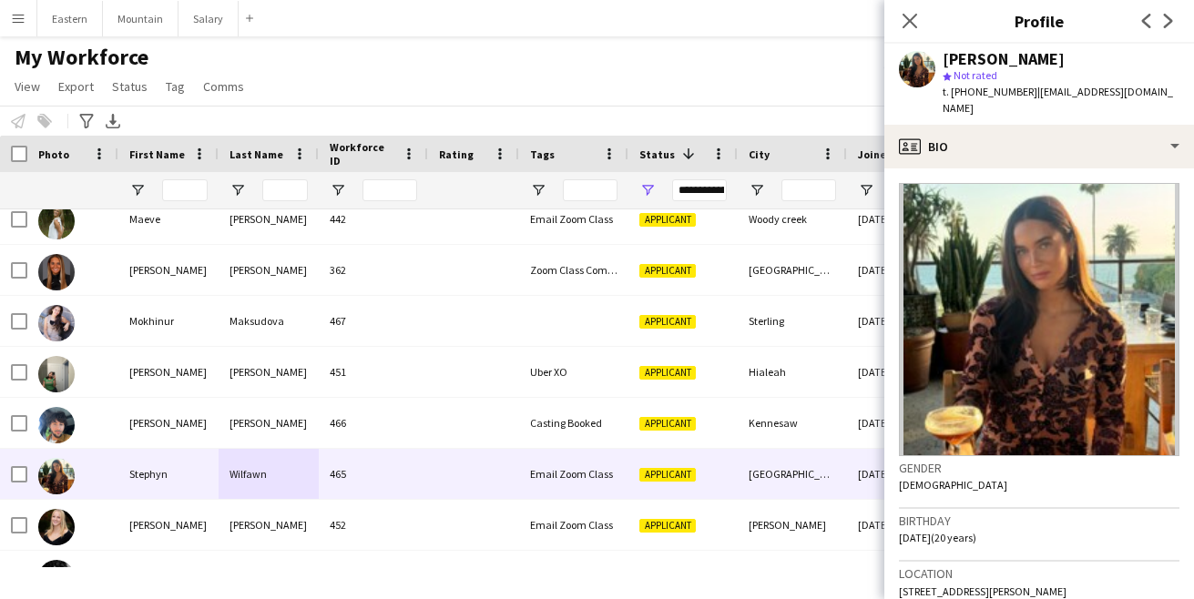
drag, startPoint x: 945, startPoint y: 59, endPoint x: 1066, endPoint y: 56, distance: 120.3
click at [1066, 56] on div "[PERSON_NAME]" at bounding box center [1061, 59] width 237 height 16
copy div "[PERSON_NAME]"
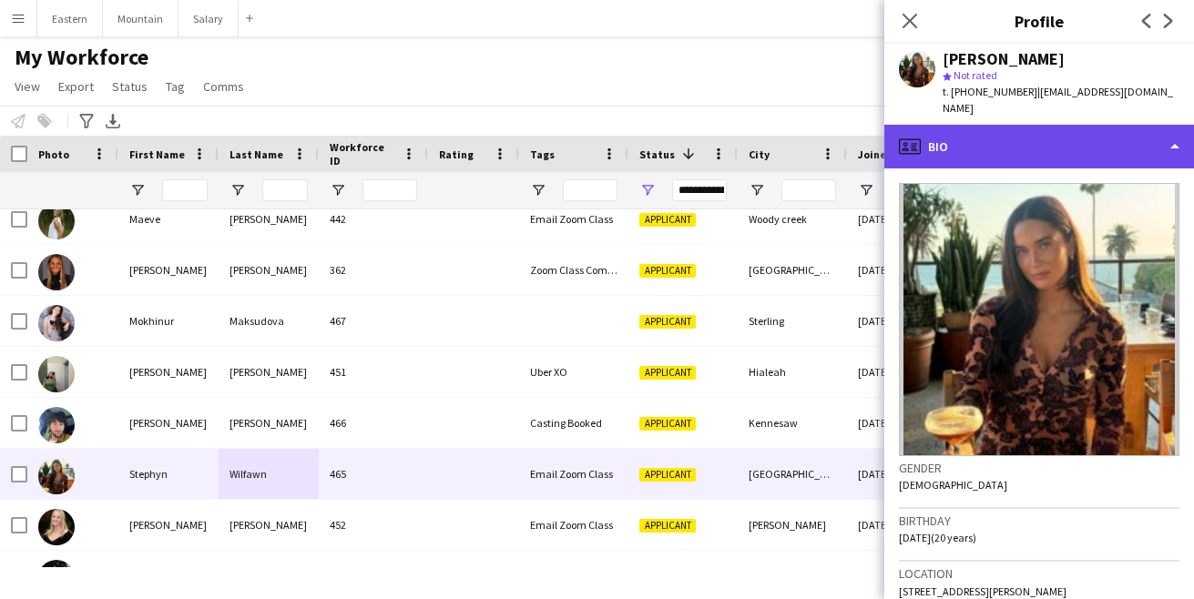
click at [1013, 131] on div "profile Bio" at bounding box center [1039, 147] width 310 height 44
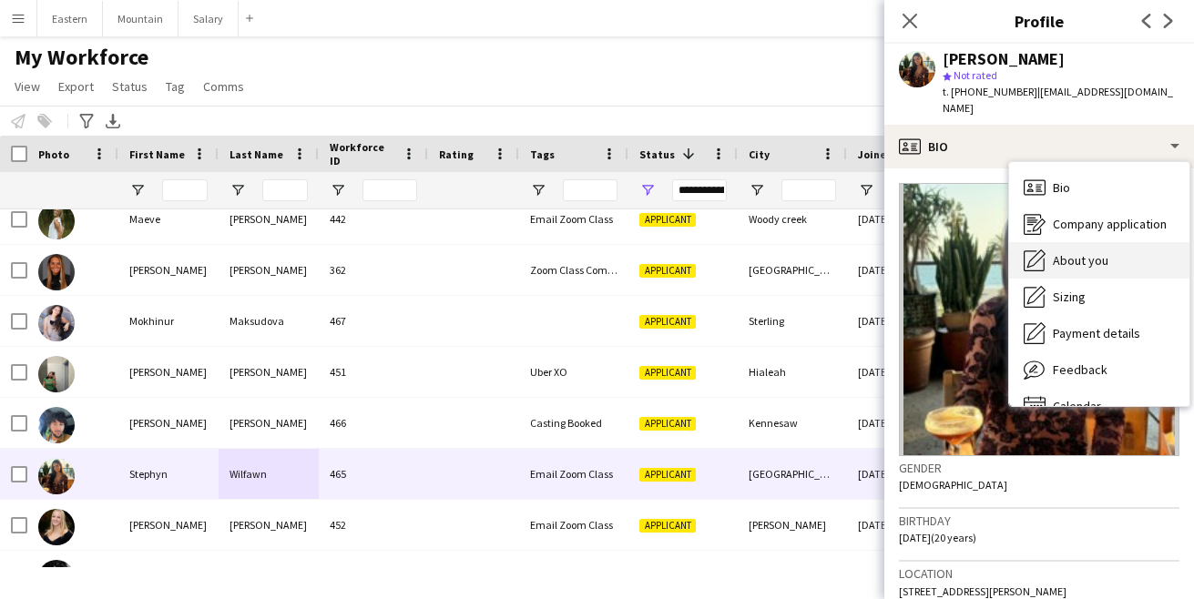
click at [1077, 252] on span "About you" at bounding box center [1081, 260] width 56 height 16
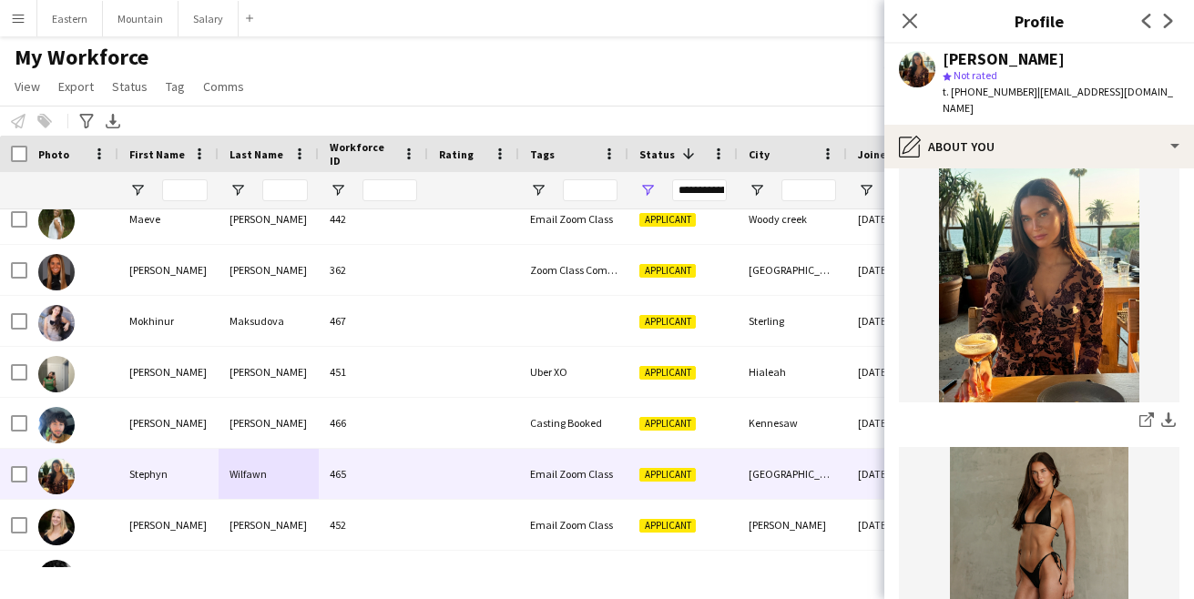
scroll to position [169, 0]
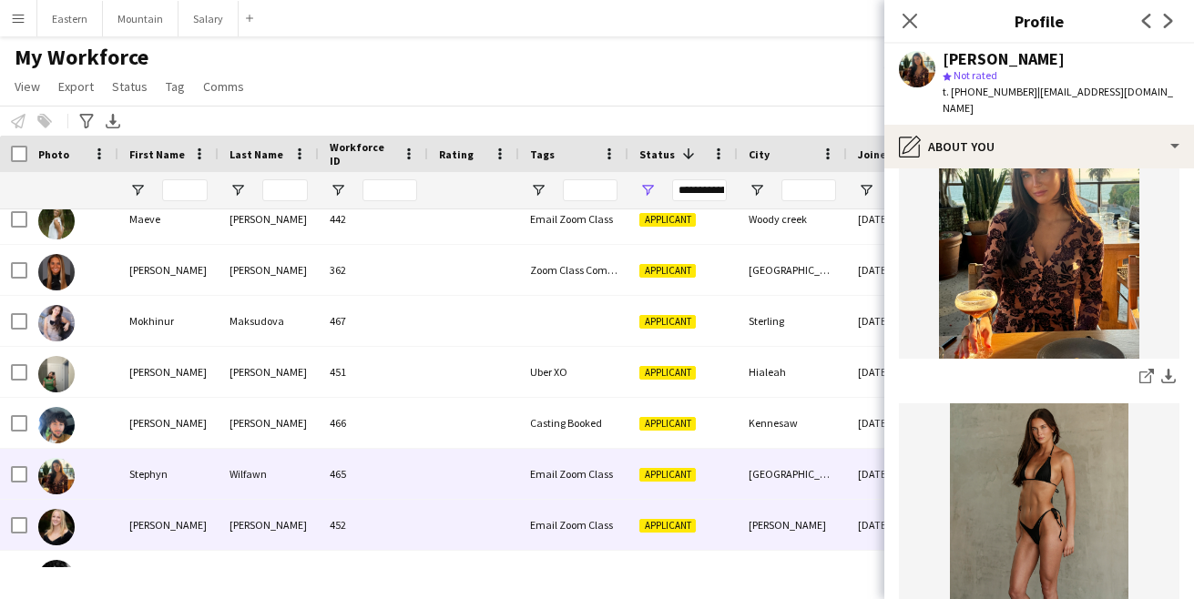
click at [306, 521] on div "[PERSON_NAME]" at bounding box center [269, 525] width 100 height 50
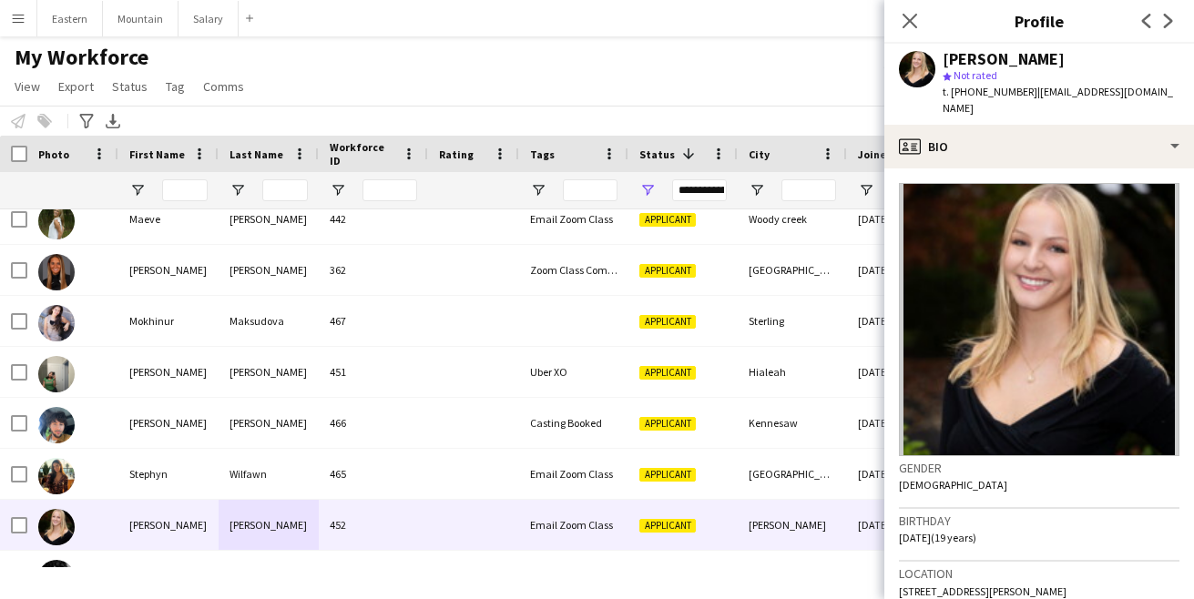
drag, startPoint x: 945, startPoint y: 58, endPoint x: 1118, endPoint y: 57, distance: 173.1
click at [1118, 57] on div "[PERSON_NAME]" at bounding box center [1061, 59] width 237 height 16
copy div "[PERSON_NAME]"
click at [913, 17] on icon at bounding box center [909, 20] width 17 height 17
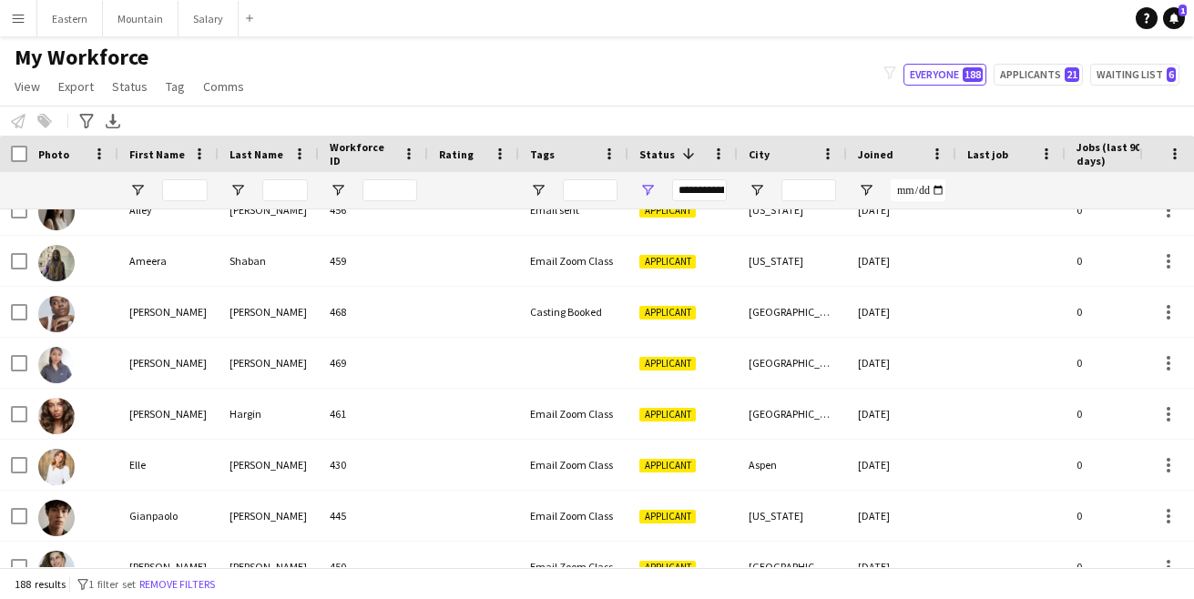
scroll to position [2369, 0]
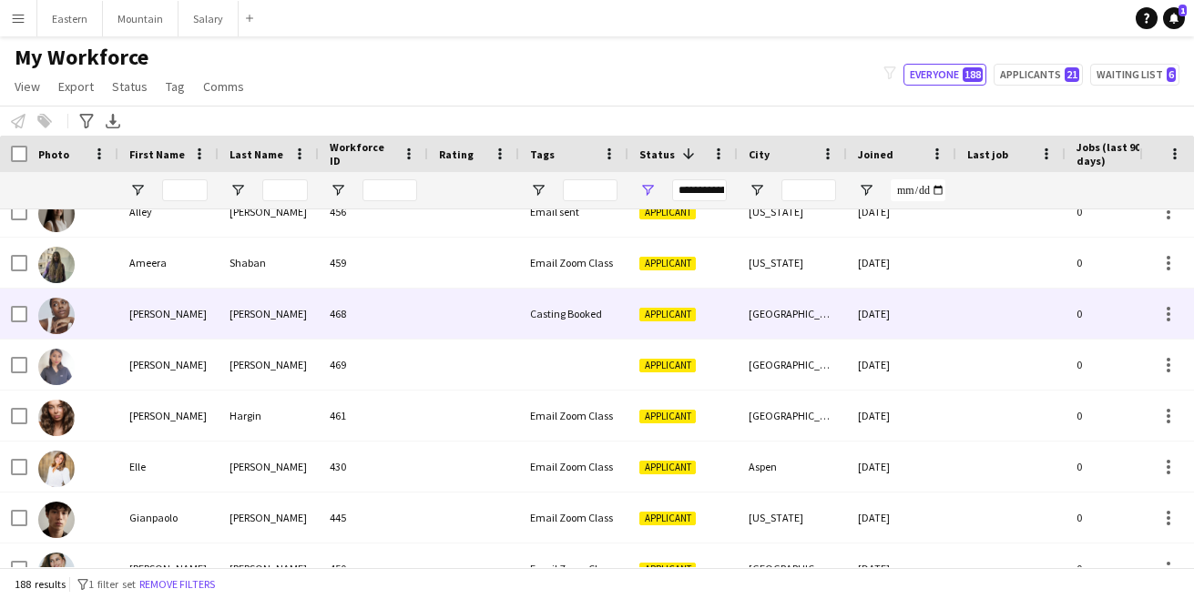
click at [276, 322] on div "[PERSON_NAME]" at bounding box center [269, 314] width 100 height 50
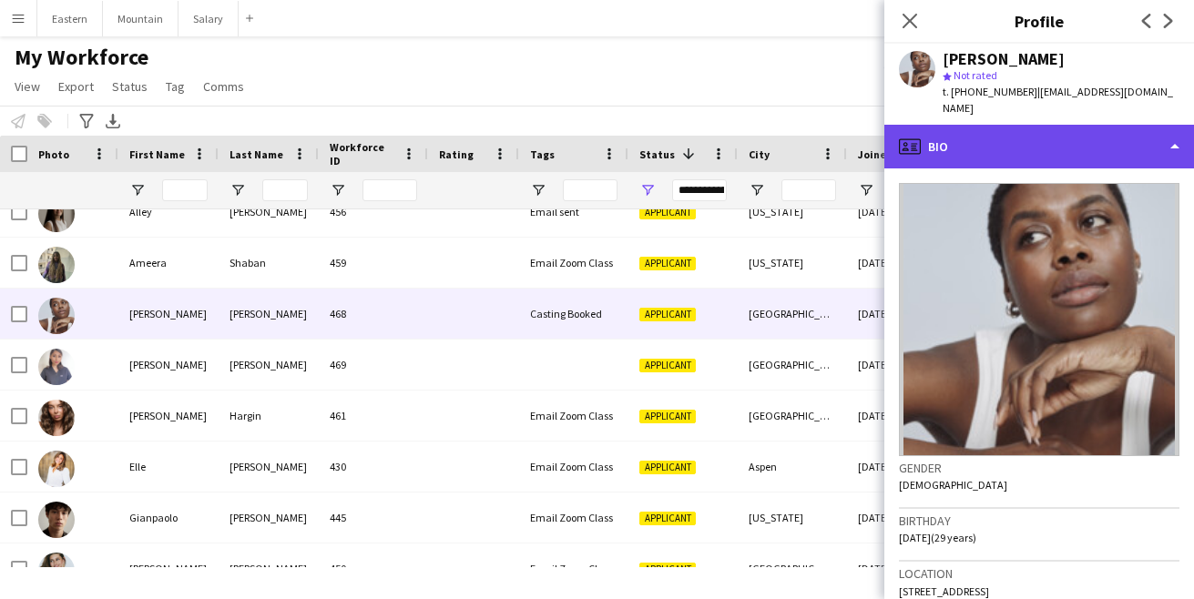
click at [1046, 147] on div "profile Bio" at bounding box center [1039, 147] width 310 height 44
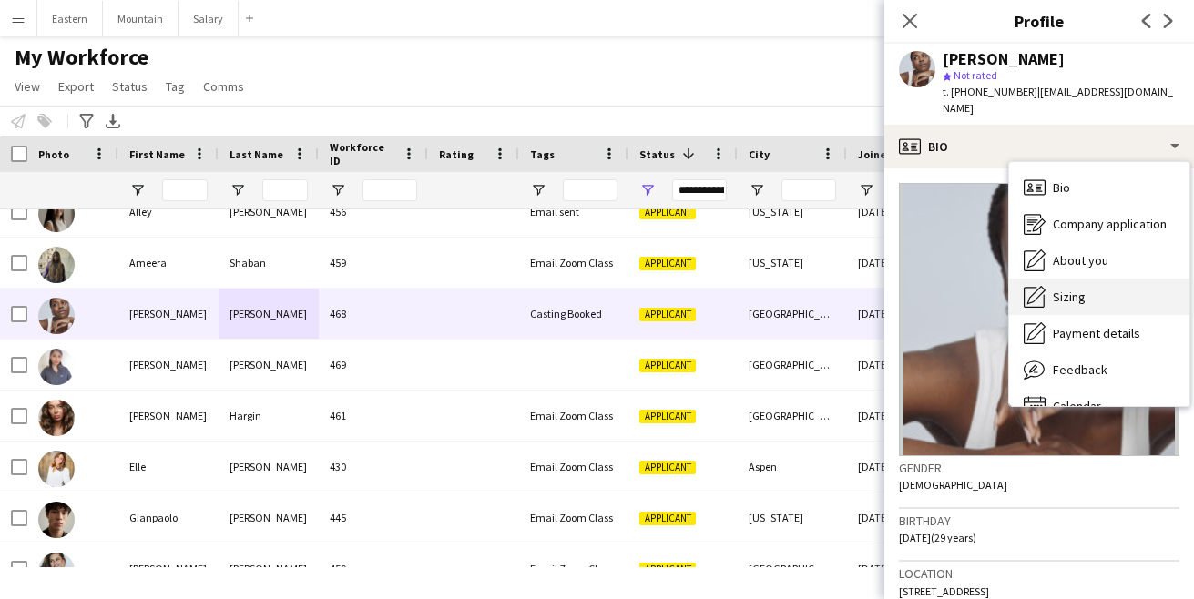
click at [1054, 279] on div "Sizing [GEOGRAPHIC_DATA]" at bounding box center [1099, 297] width 180 height 36
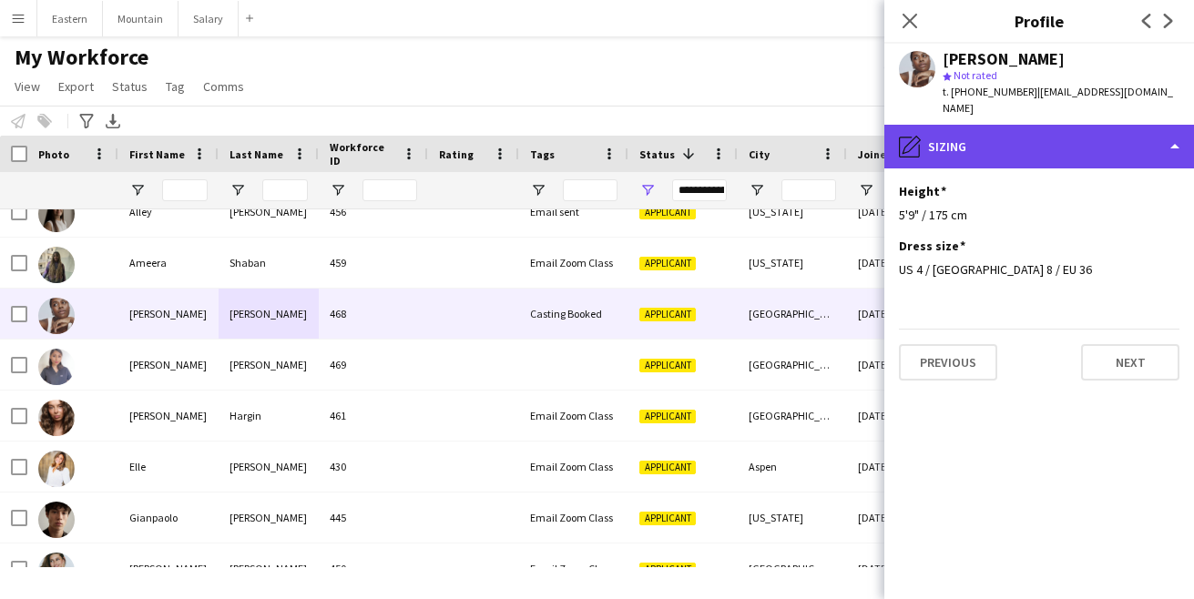
click at [1003, 146] on div "pencil4 [GEOGRAPHIC_DATA]" at bounding box center [1039, 147] width 310 height 44
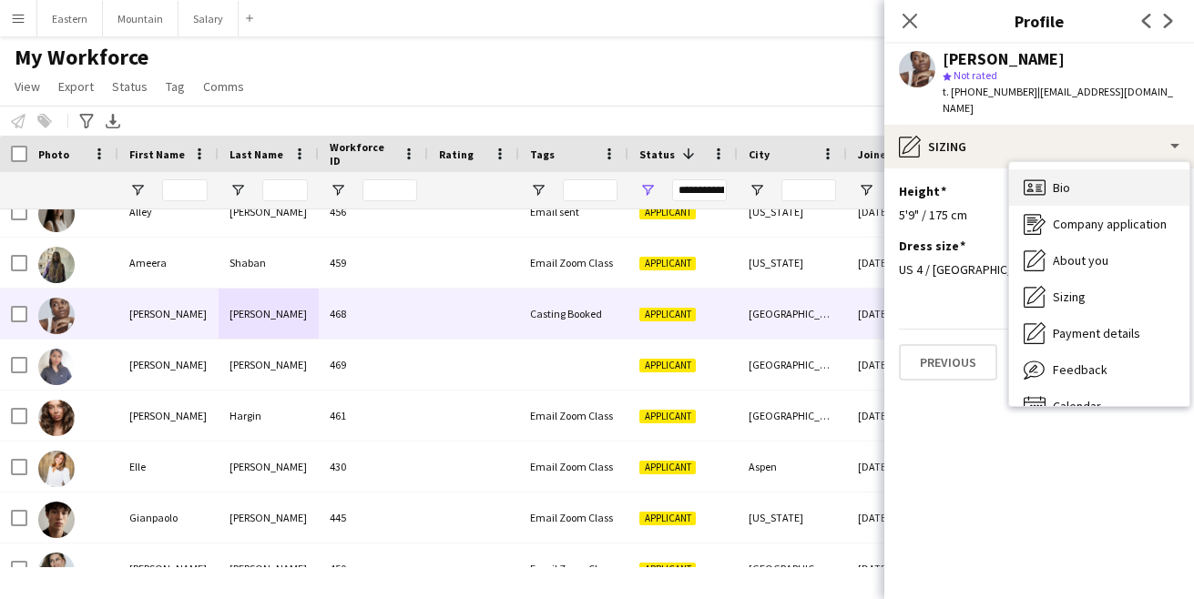
click at [1053, 180] on div "Bio Bio" at bounding box center [1099, 187] width 180 height 36
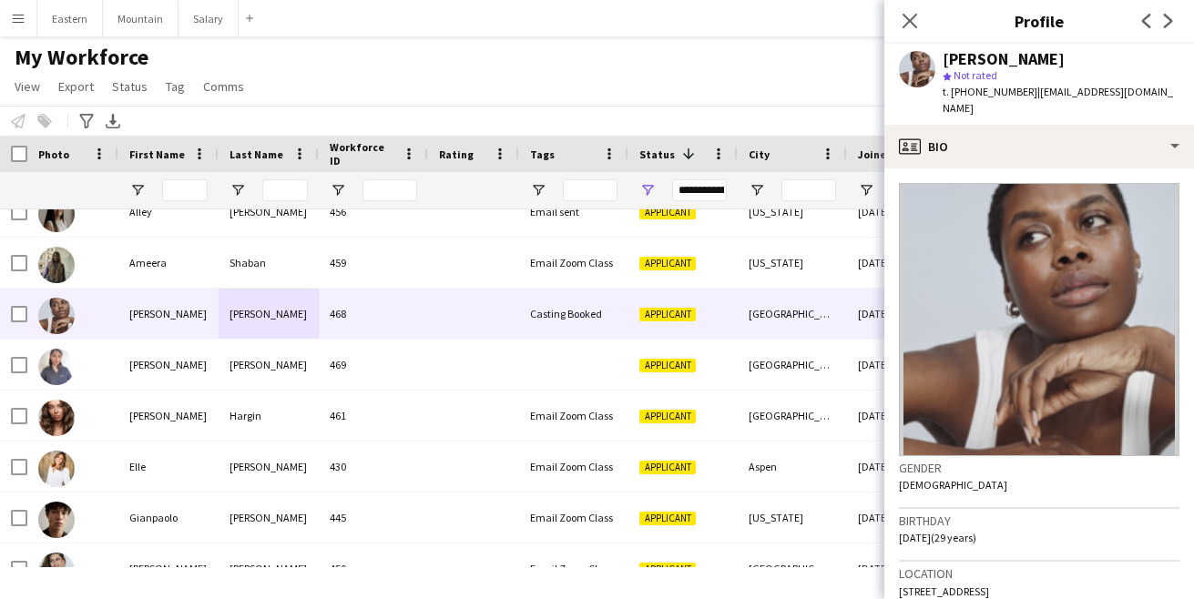
scroll to position [26, 0]
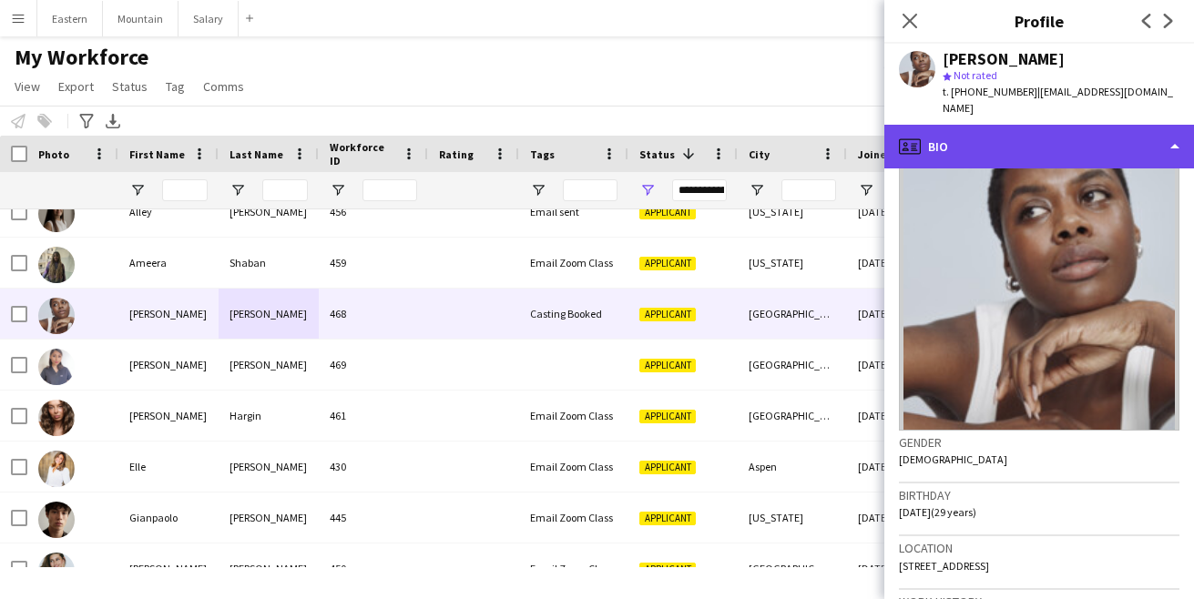
click at [985, 125] on div "profile Bio" at bounding box center [1039, 147] width 310 height 44
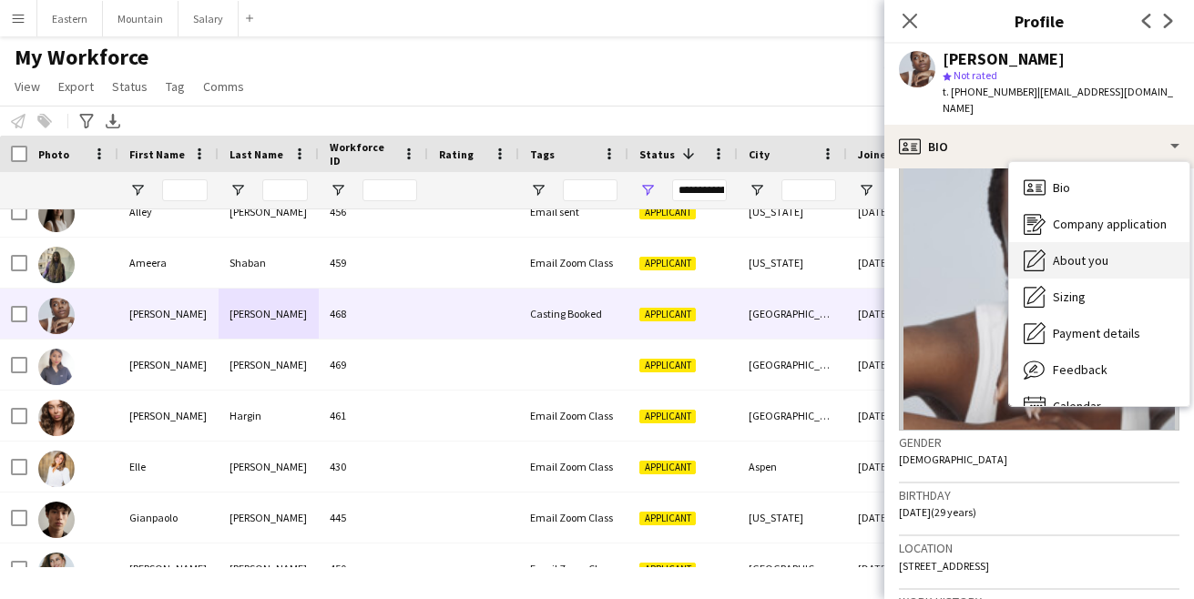
click at [1056, 252] on span "About you" at bounding box center [1081, 260] width 56 height 16
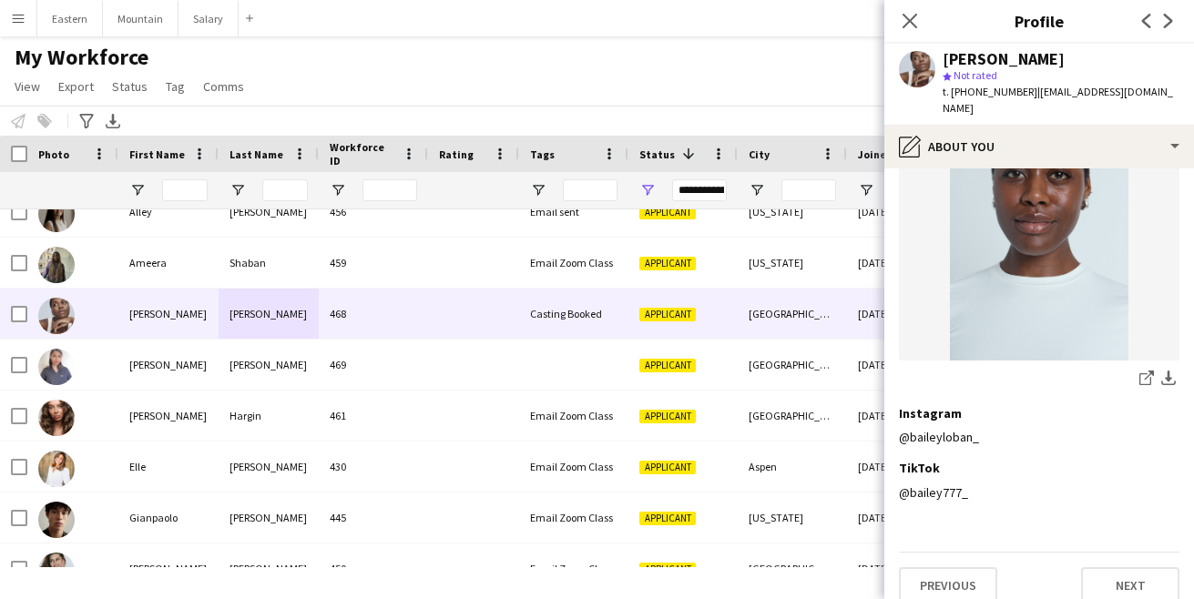
scroll to position [789, 0]
click at [906, 19] on icon "Close pop-in" at bounding box center [909, 20] width 17 height 17
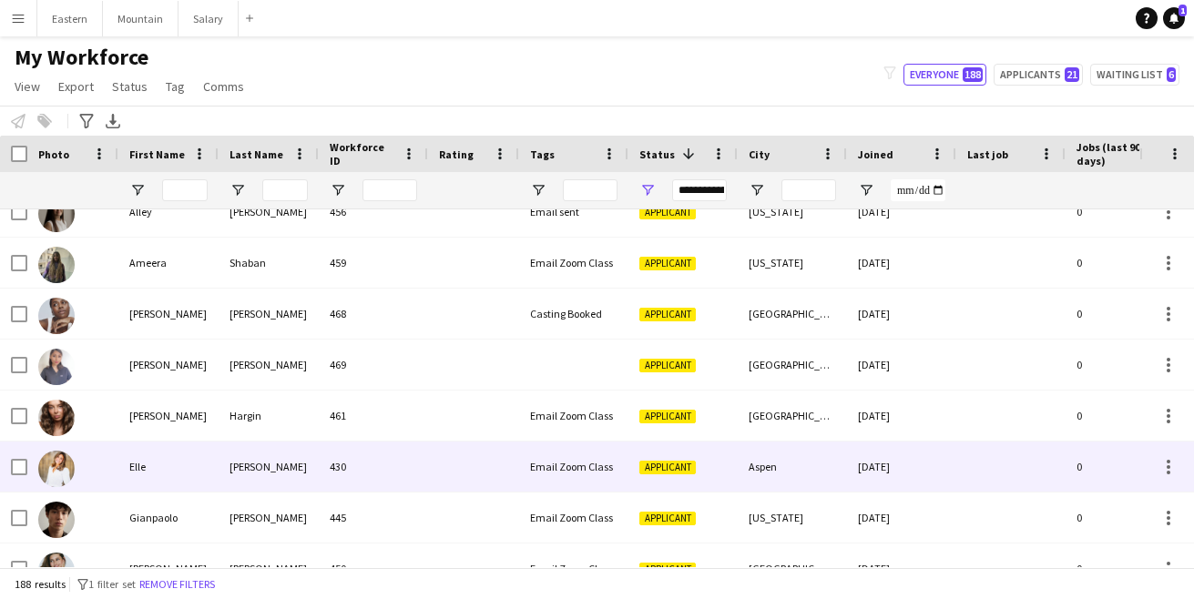
click at [425, 465] on div "430" at bounding box center [373, 467] width 109 height 50
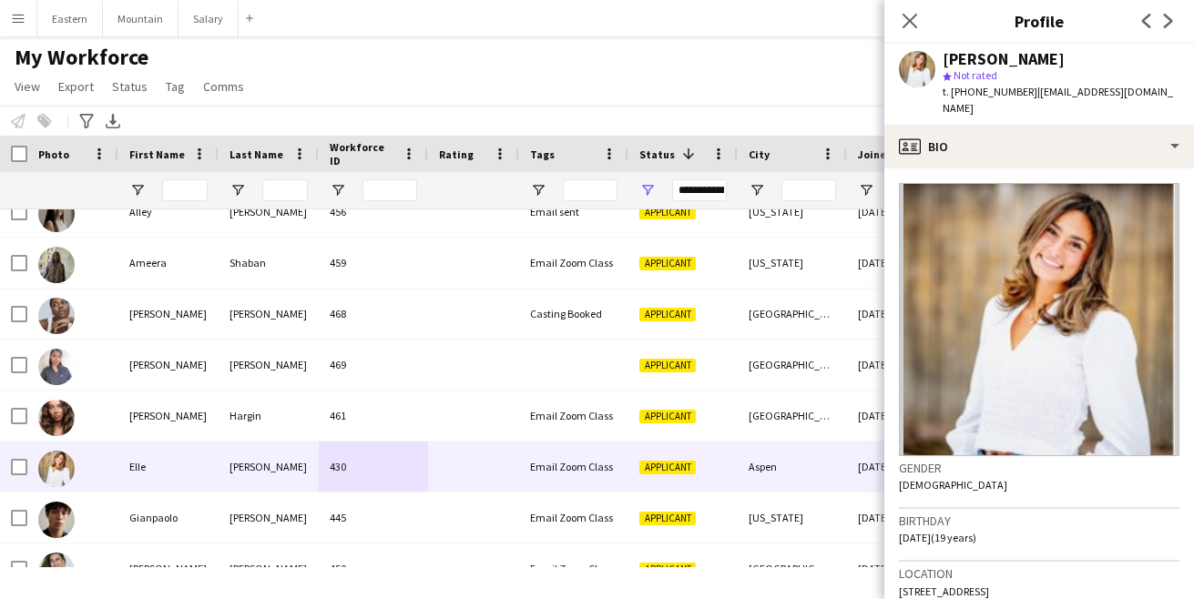
drag, startPoint x: 945, startPoint y: 62, endPoint x: 1045, endPoint y: 64, distance: 100.2
click at [1045, 64] on div "[PERSON_NAME]" at bounding box center [1061, 59] width 237 height 16
copy div "[PERSON_NAME]"
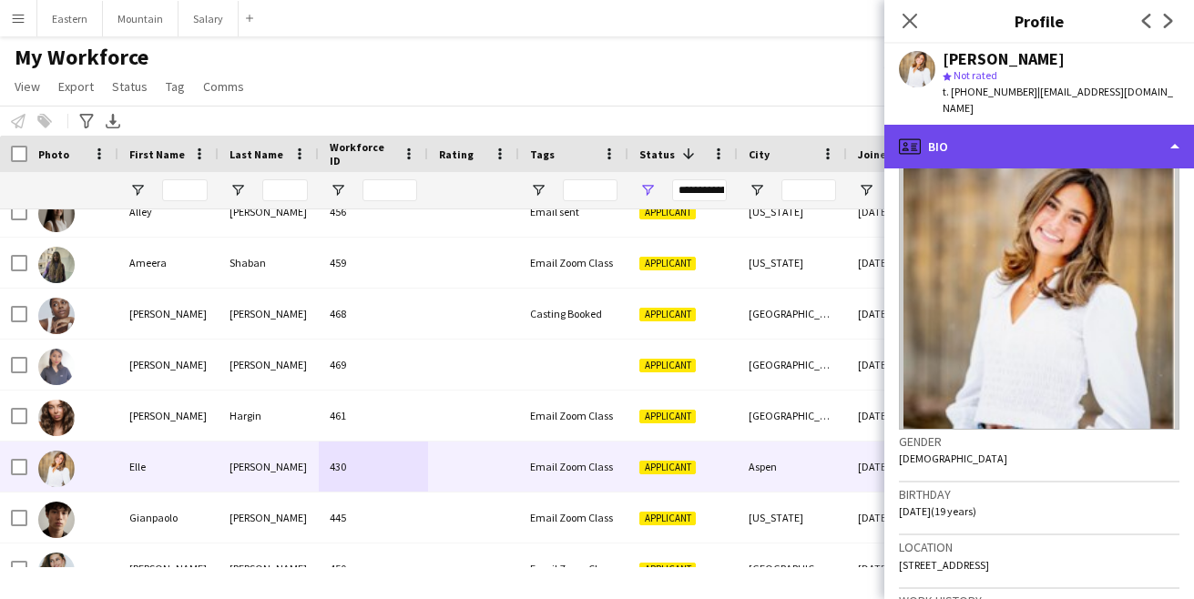
click at [1006, 126] on div "profile Bio" at bounding box center [1039, 147] width 310 height 44
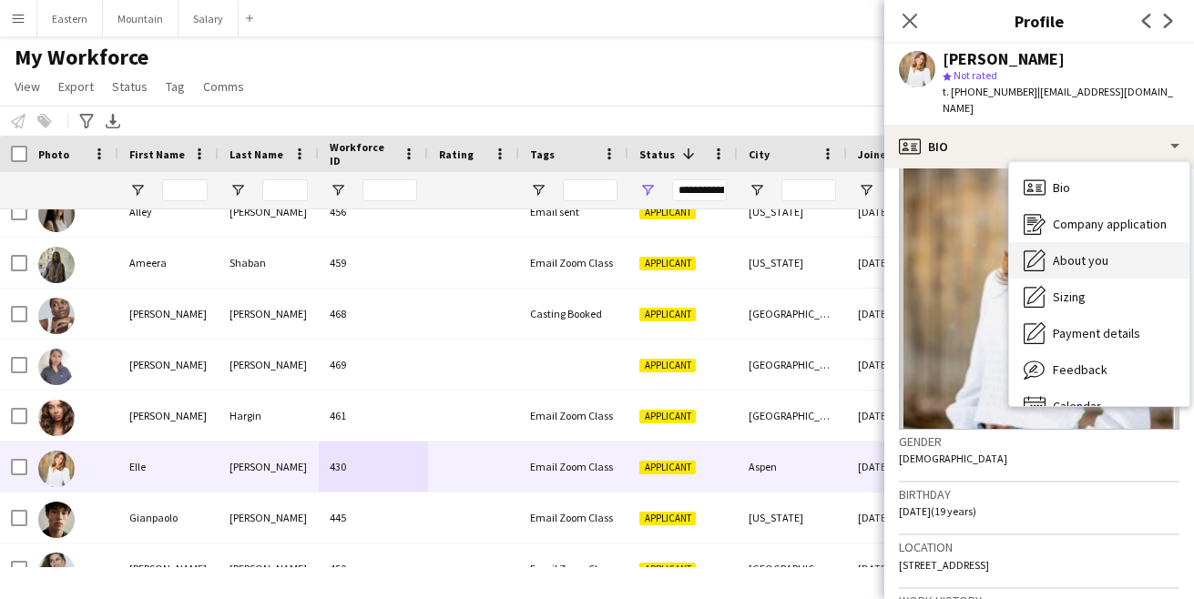
click at [1074, 252] on span "About you" at bounding box center [1081, 260] width 56 height 16
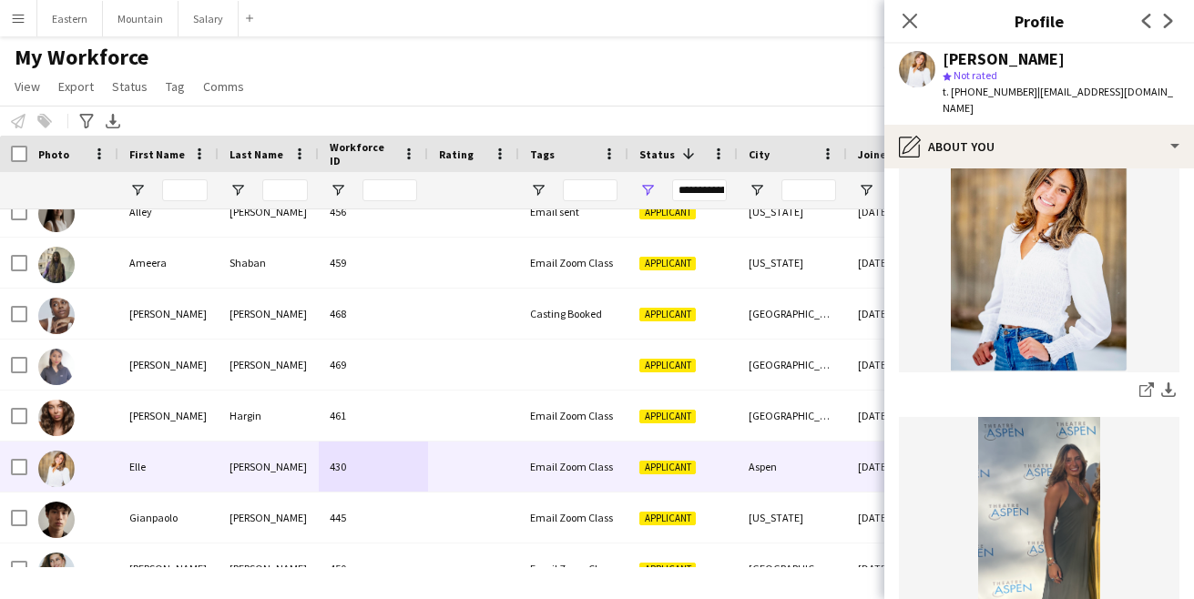
scroll to position [155, 0]
